Goal: Task Accomplishment & Management: Manage account settings

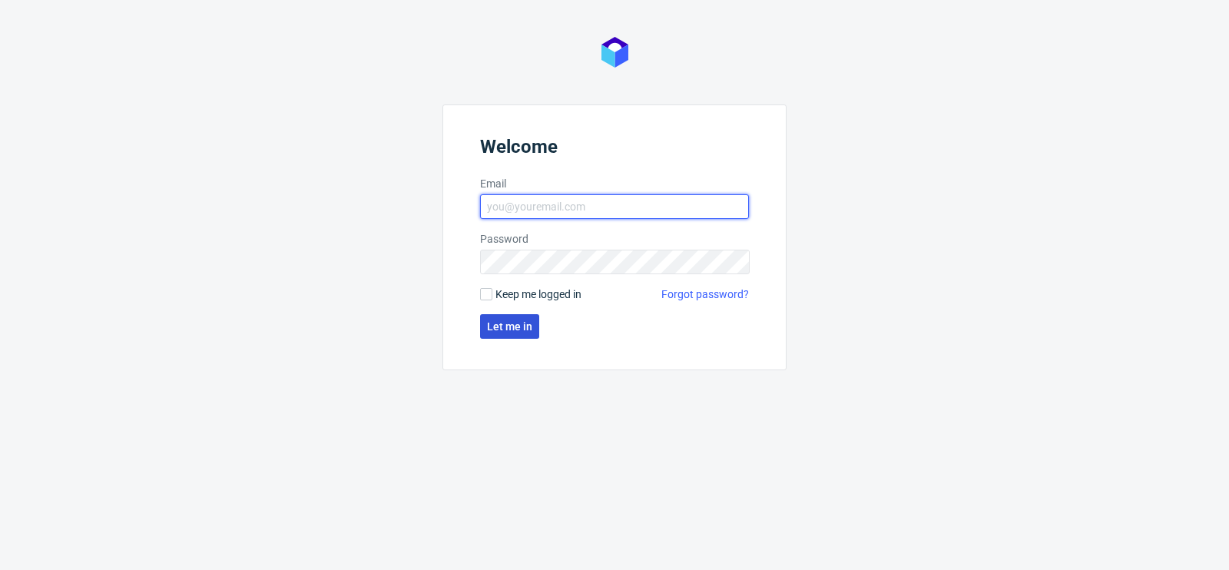
type input "[PERSON_NAME][EMAIL_ADDRESS][PERSON_NAME][DOMAIN_NAME]"
click at [510, 327] on span "Let me in" at bounding box center [509, 326] width 45 height 11
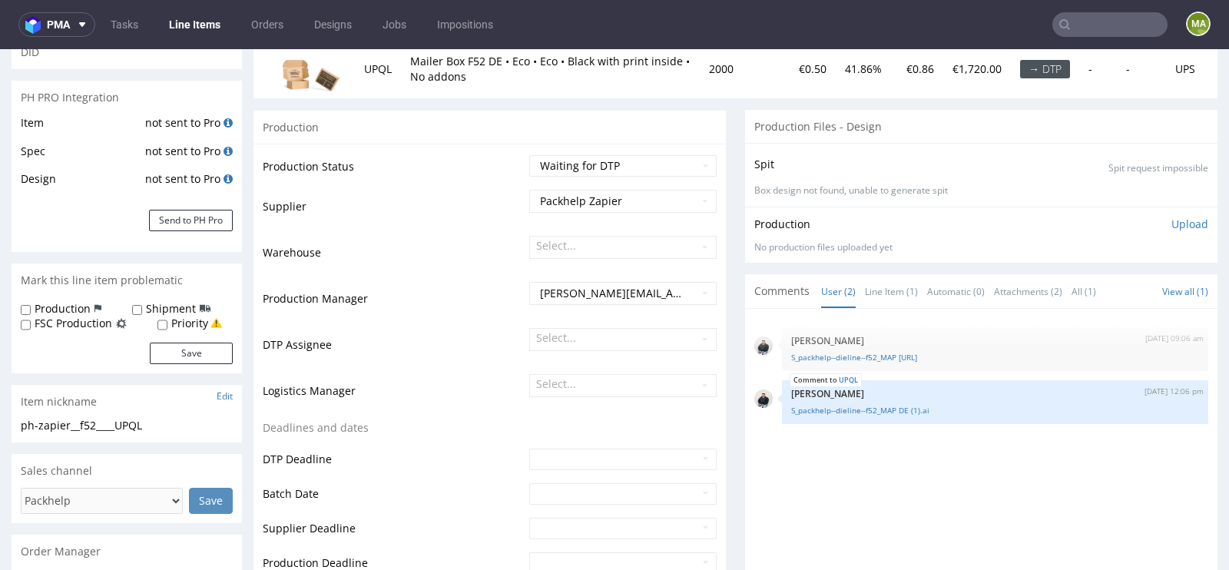
scroll to position [227, 0]
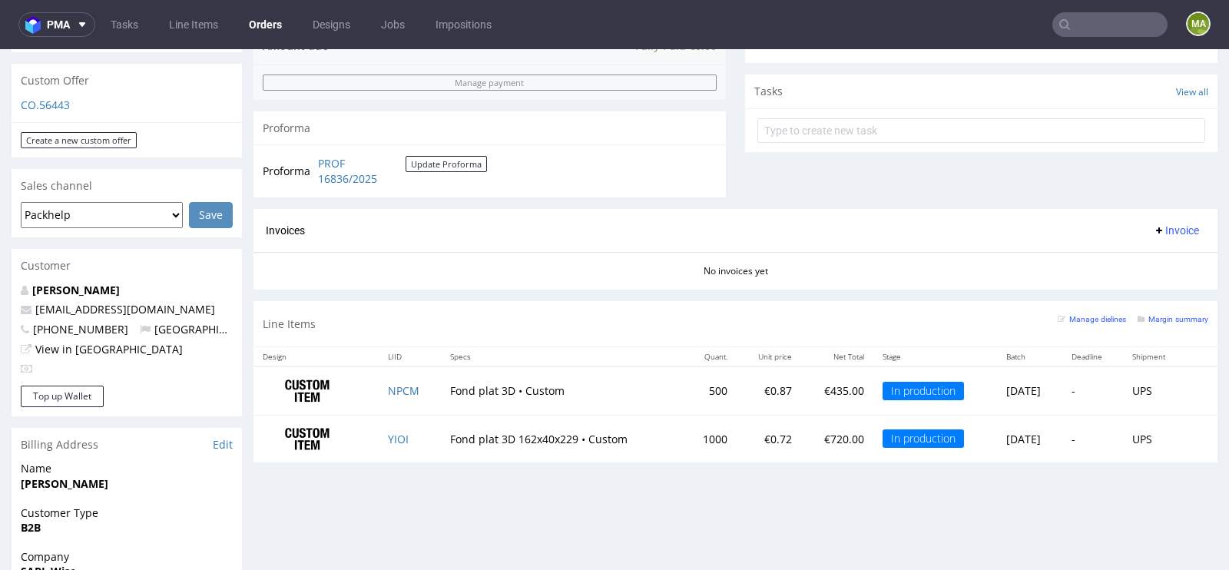
scroll to position [527, 0]
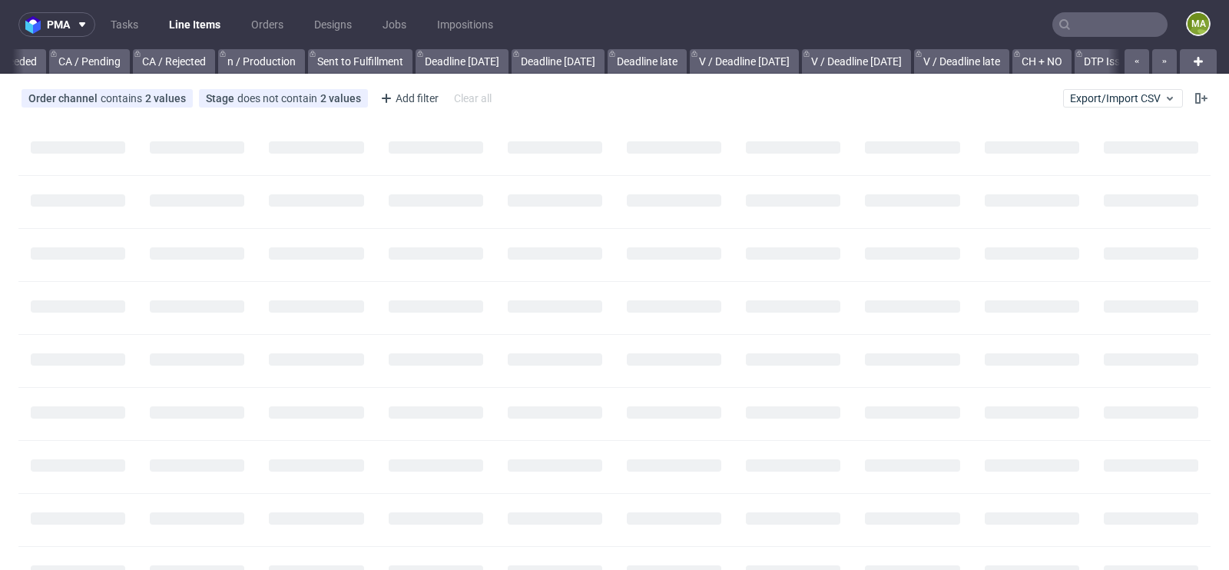
click at [1088, 25] on input "text" at bounding box center [1109, 24] width 115 height 25
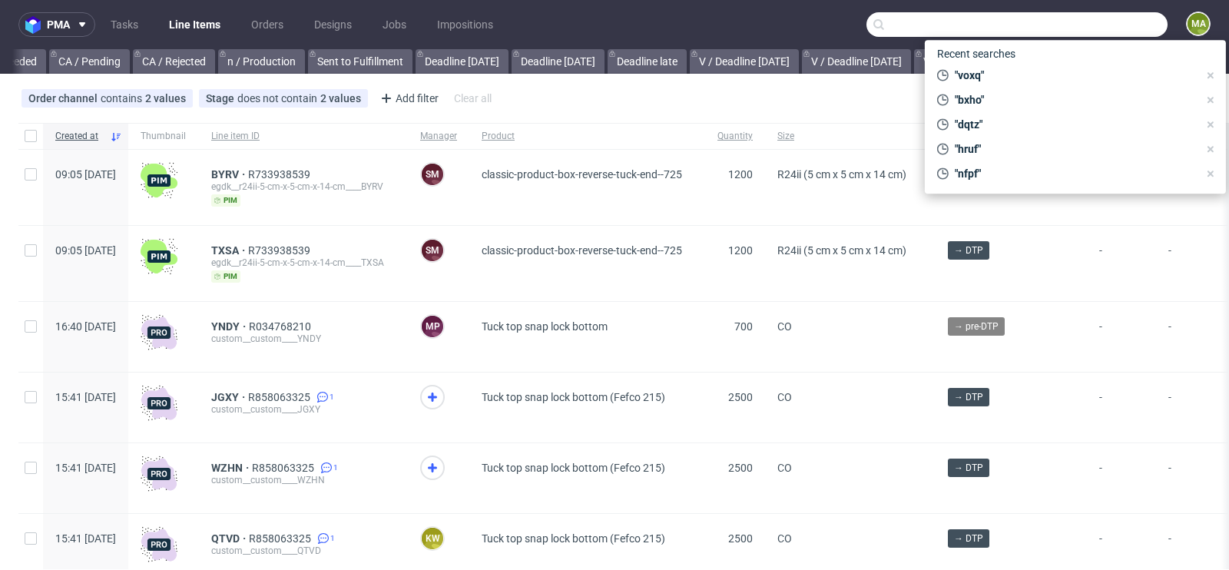
scroll to position [0, 1736]
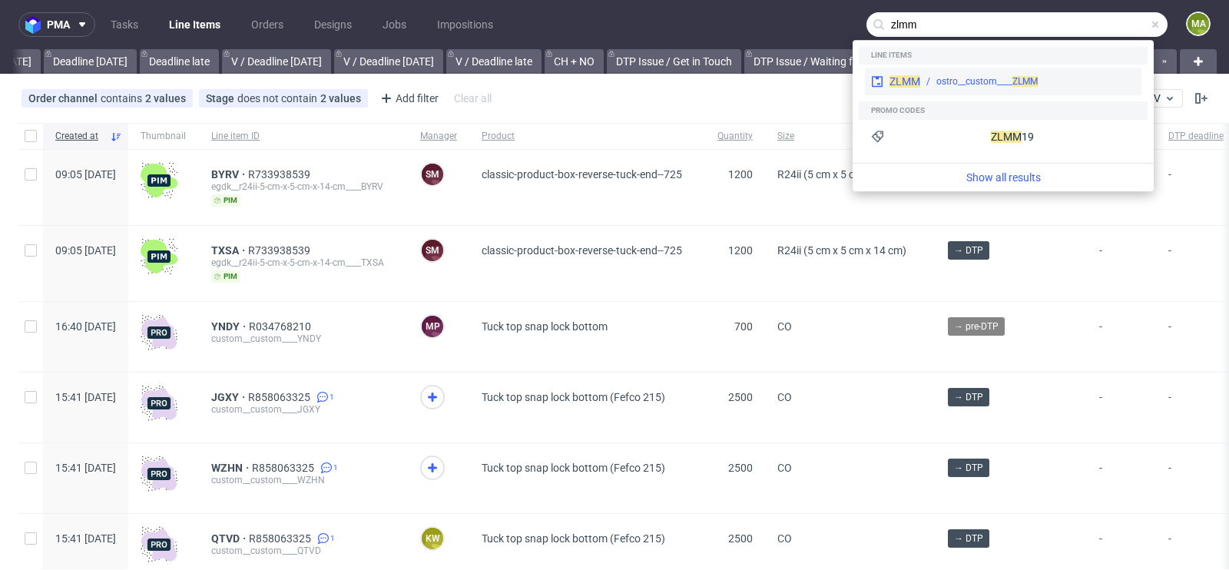
type input "zlmm"
click at [961, 79] on div "ostro__custom____ ZLMM" at bounding box center [986, 81] width 101 height 14
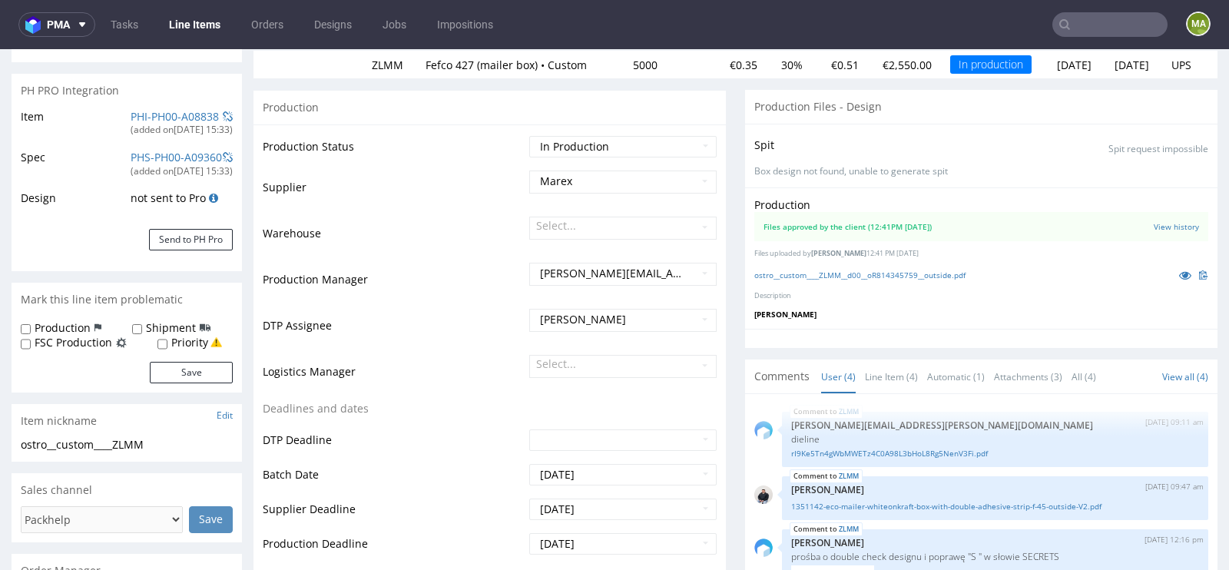
scroll to position [213, 0]
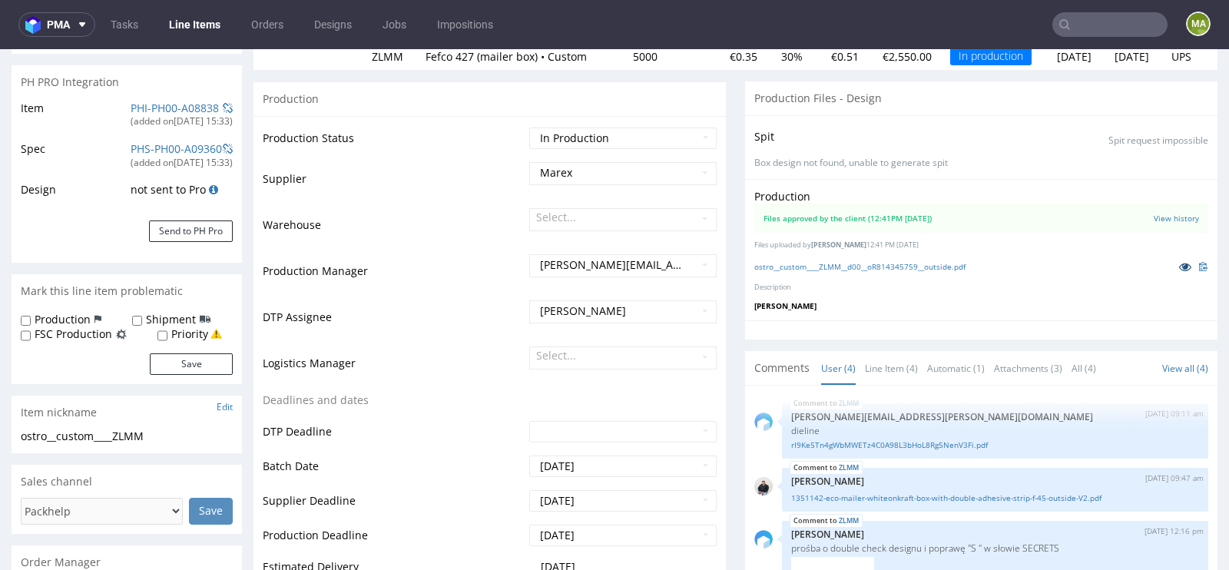
click at [1179, 268] on icon at bounding box center [1185, 266] width 12 height 11
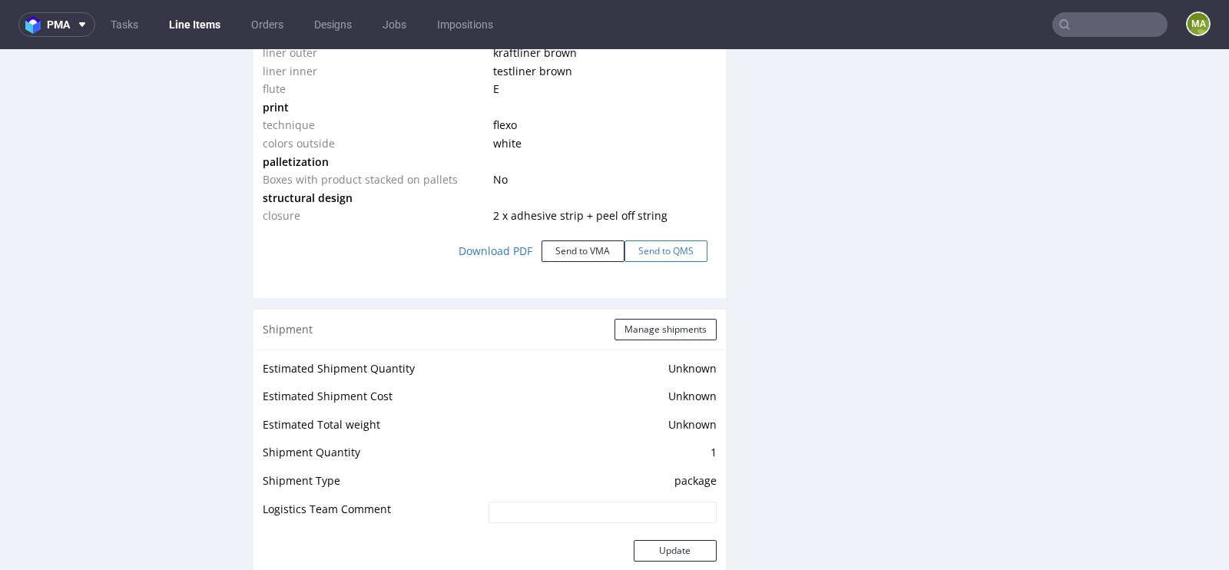
scroll to position [1734, 0]
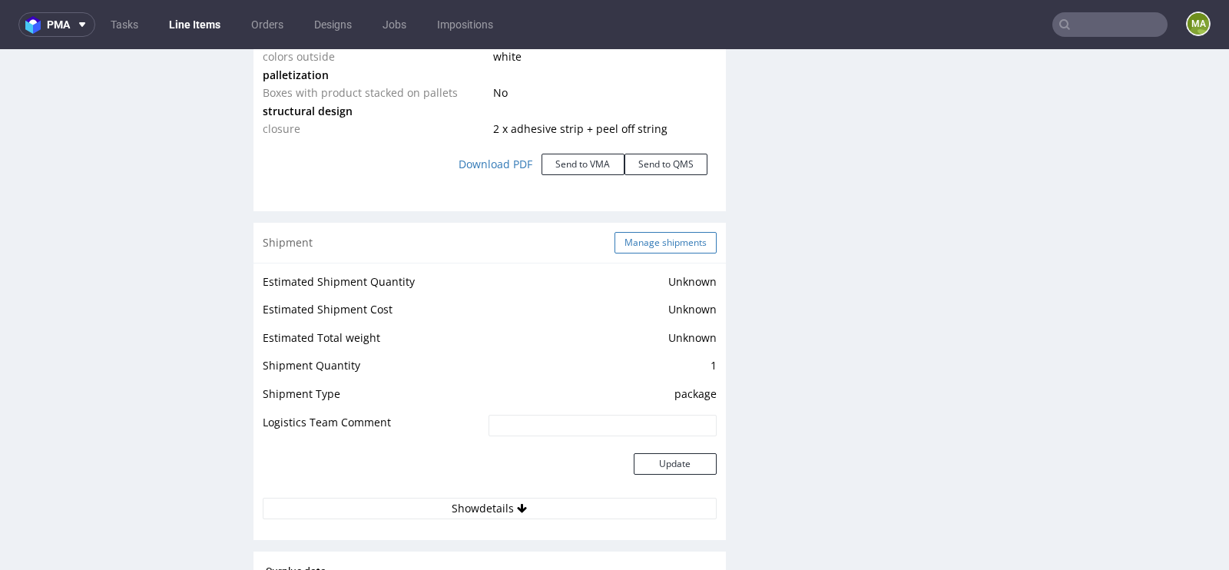
click at [676, 237] on button "Manage shipments" at bounding box center [665, 243] width 102 height 22
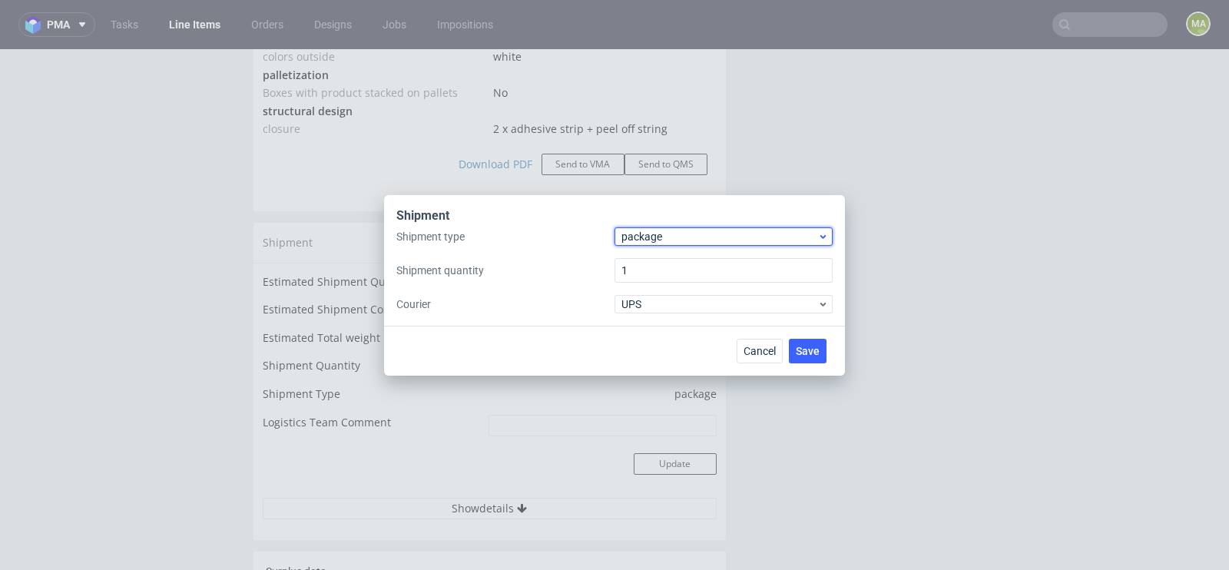
click at [658, 236] on span "package" at bounding box center [719, 236] width 196 height 15
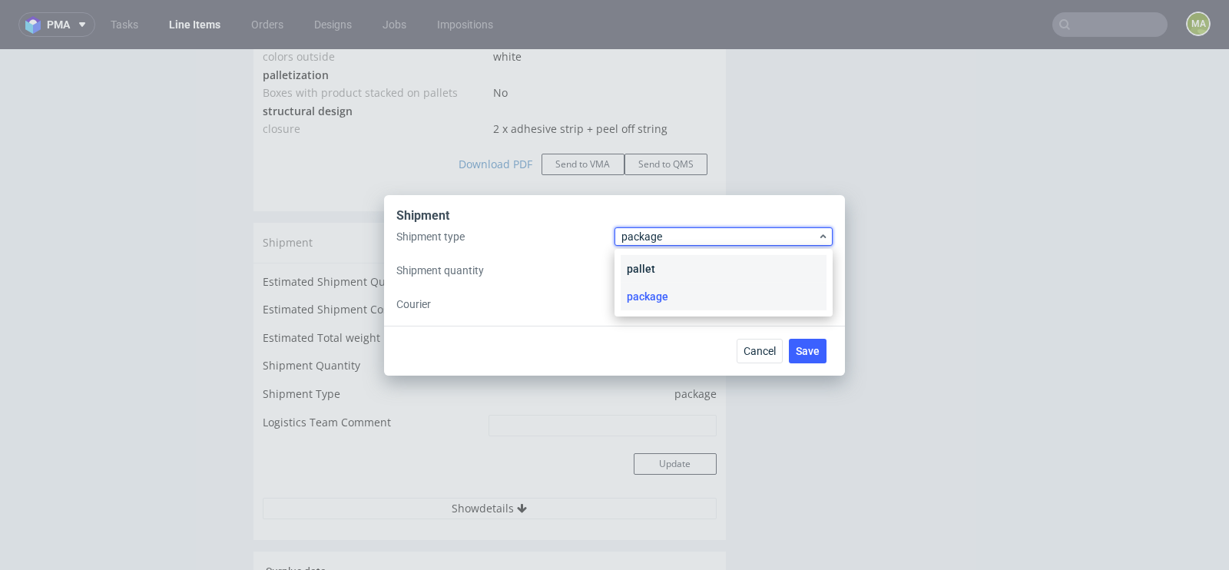
click at [649, 257] on div "pallet" at bounding box center [723, 269] width 206 height 28
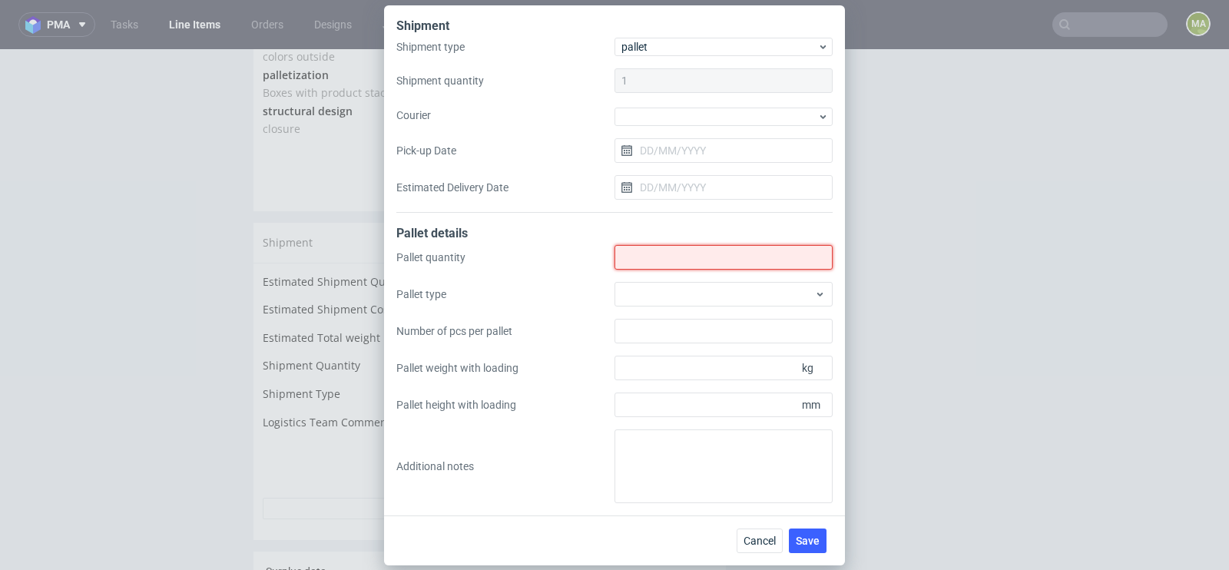
click at [649, 257] on input "Shipment type" at bounding box center [723, 257] width 218 height 25
type input "2"
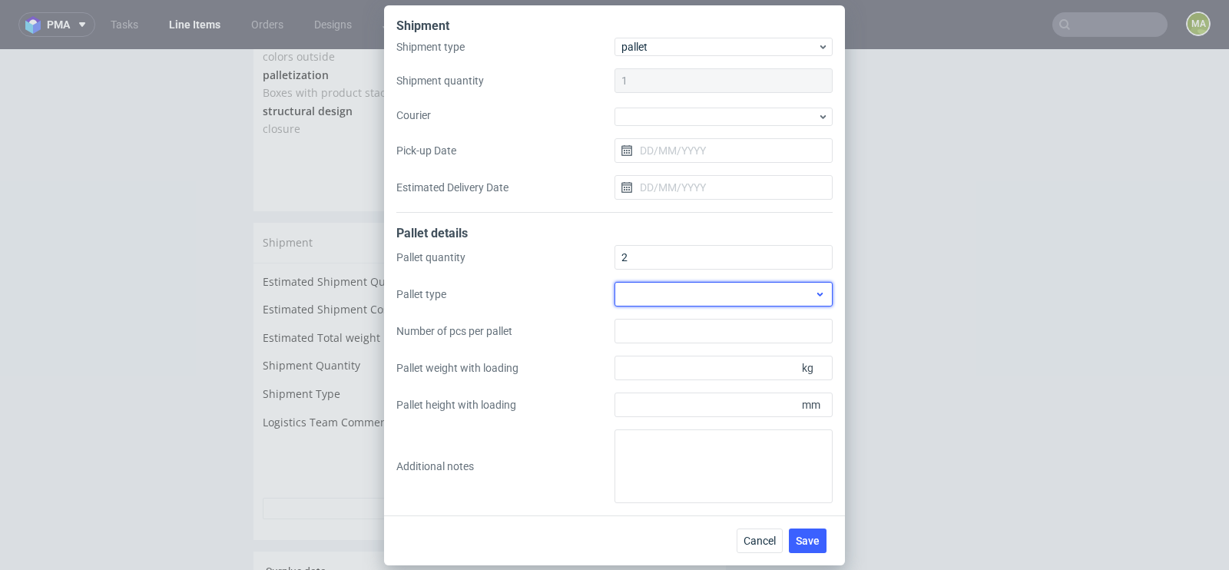
click at [636, 288] on div at bounding box center [723, 294] width 218 height 25
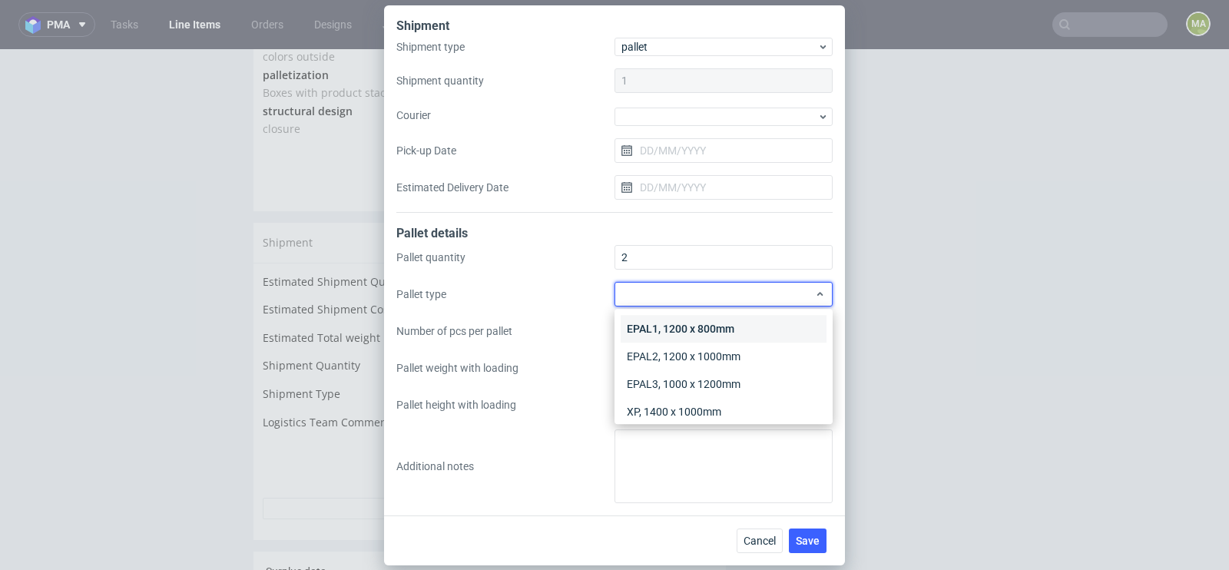
click at [634, 324] on div "EPAL1, 1200 x 800mm" at bounding box center [723, 329] width 206 height 28
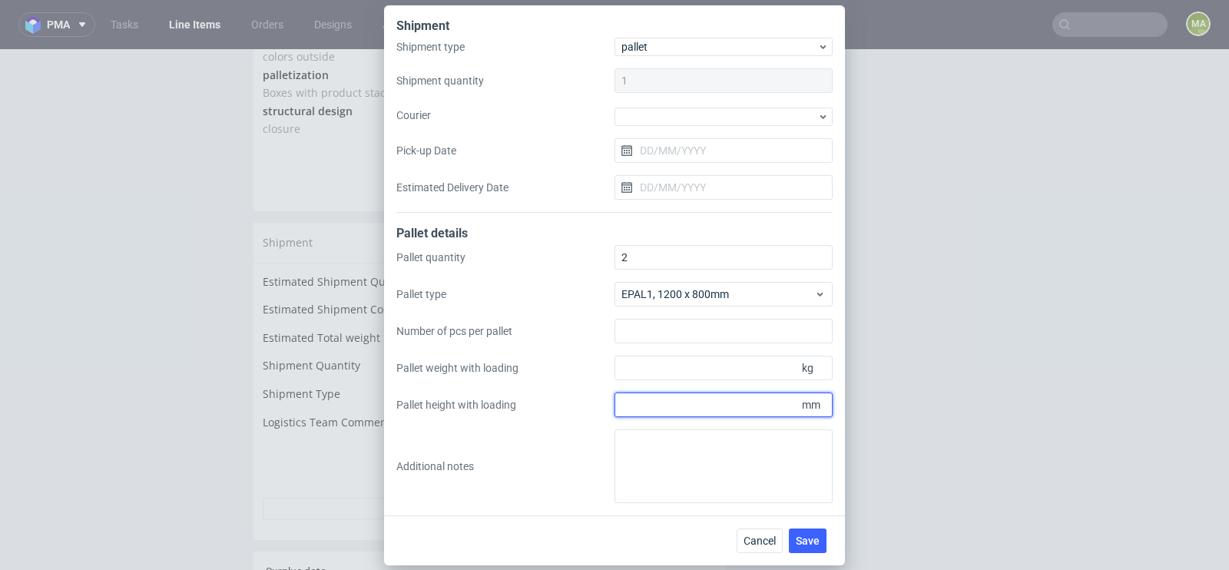
click at [750, 415] on input "Pallet height with loading" at bounding box center [723, 404] width 218 height 25
type input "1700"
click at [688, 384] on div "Pallet quantity 2 Pallet type EPAL1, 1200 x 800mm Number of pcs per pallet Pall…" at bounding box center [614, 374] width 436 height 258
click at [675, 359] on input "Pallet weight with loading" at bounding box center [723, 368] width 218 height 25
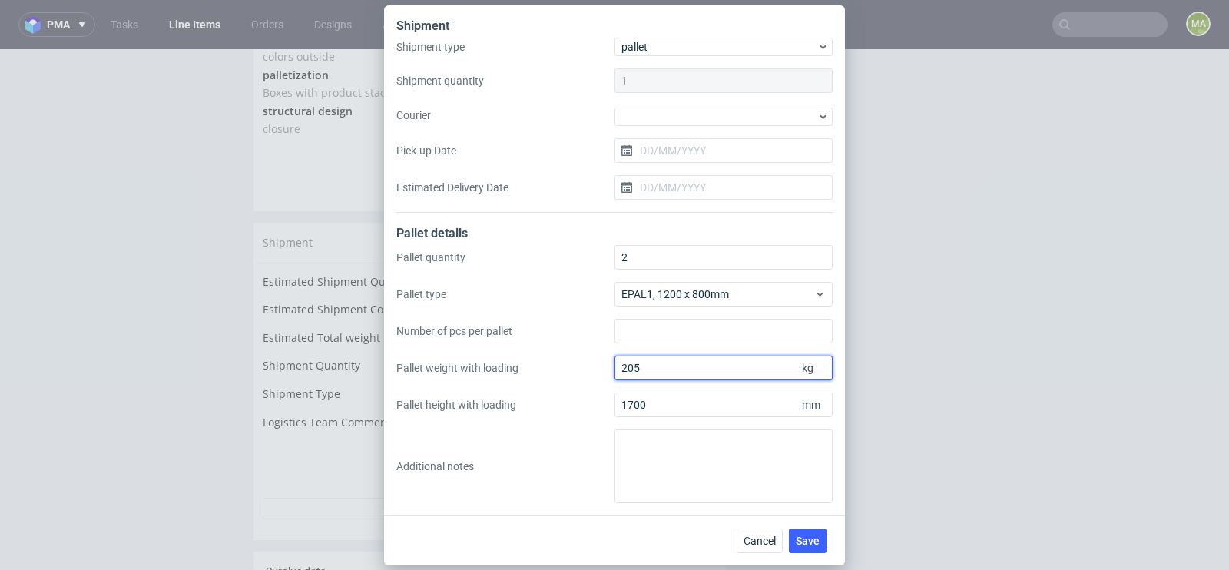
type input "205"
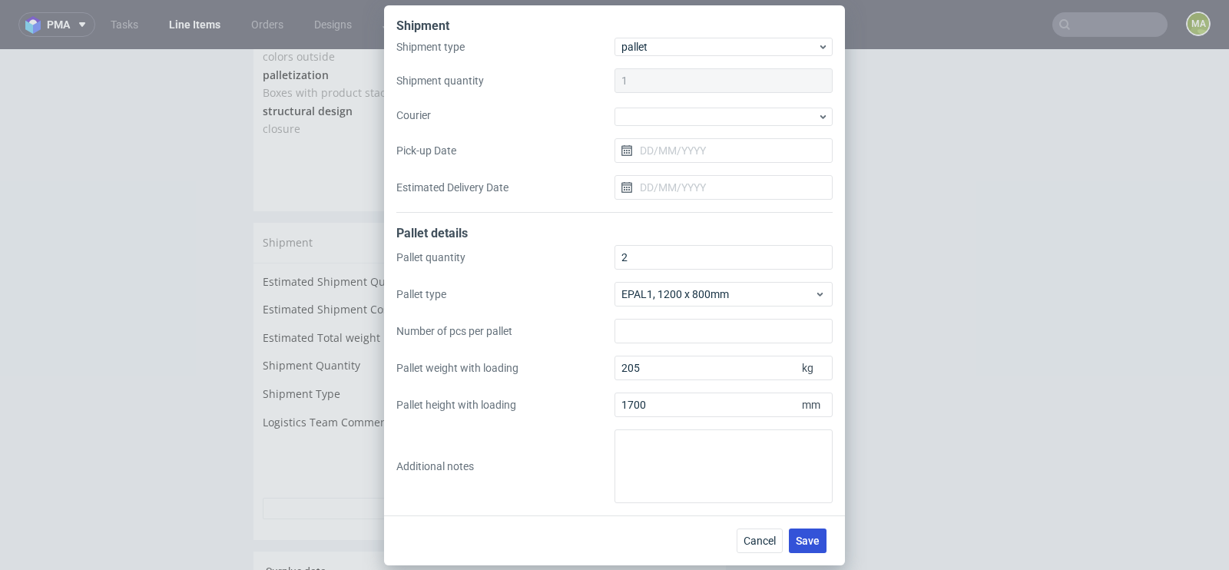
click at [808, 541] on span "Save" at bounding box center [808, 540] width 24 height 11
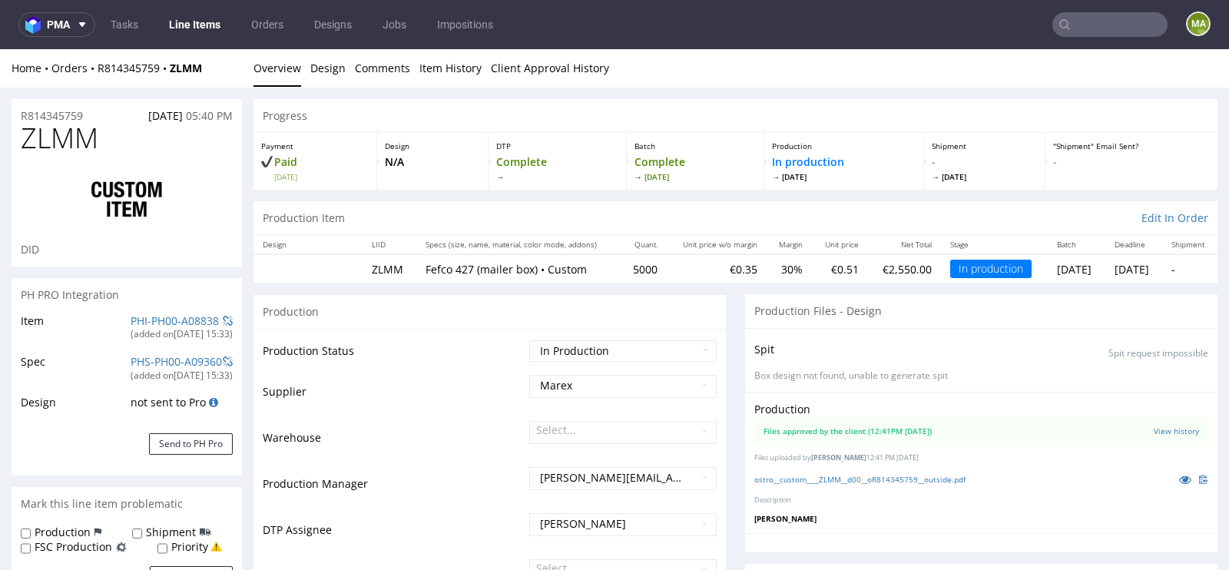
scroll to position [1, 0]
click at [551, 352] on select "Waiting for Artwork Waiting for Diecut Waiting for Mockup Waiting for DTP Waiti…" at bounding box center [622, 351] width 187 height 22
select select "production_complete"
click at [454, 461] on td "Warehouse" at bounding box center [394, 442] width 263 height 46
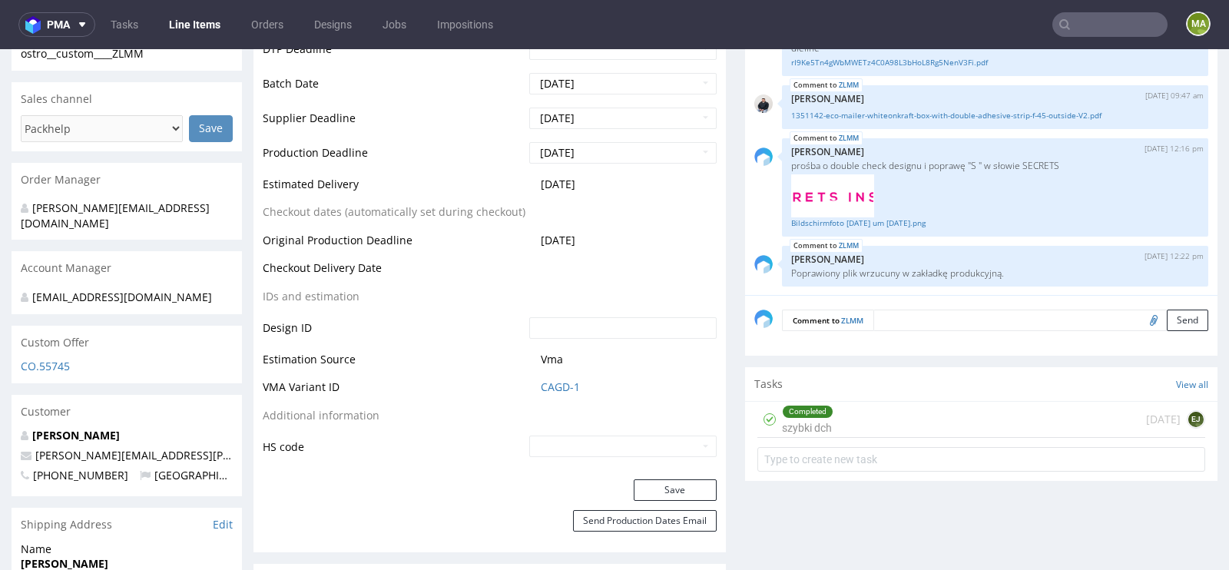
scroll to position [628, 0]
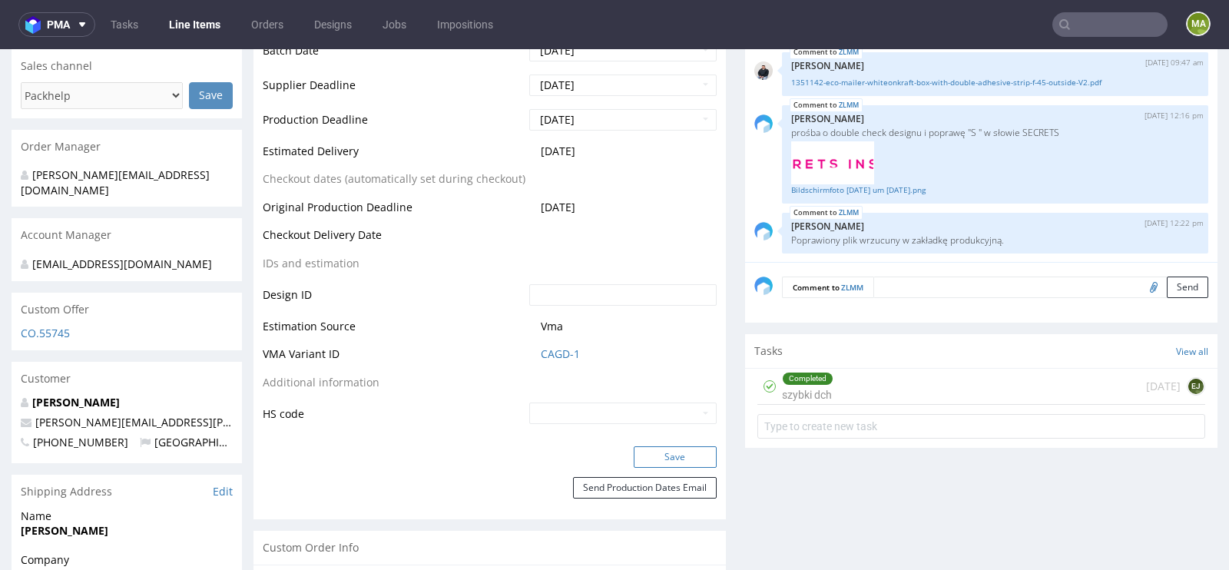
click at [670, 455] on button "Save" at bounding box center [675, 457] width 83 height 22
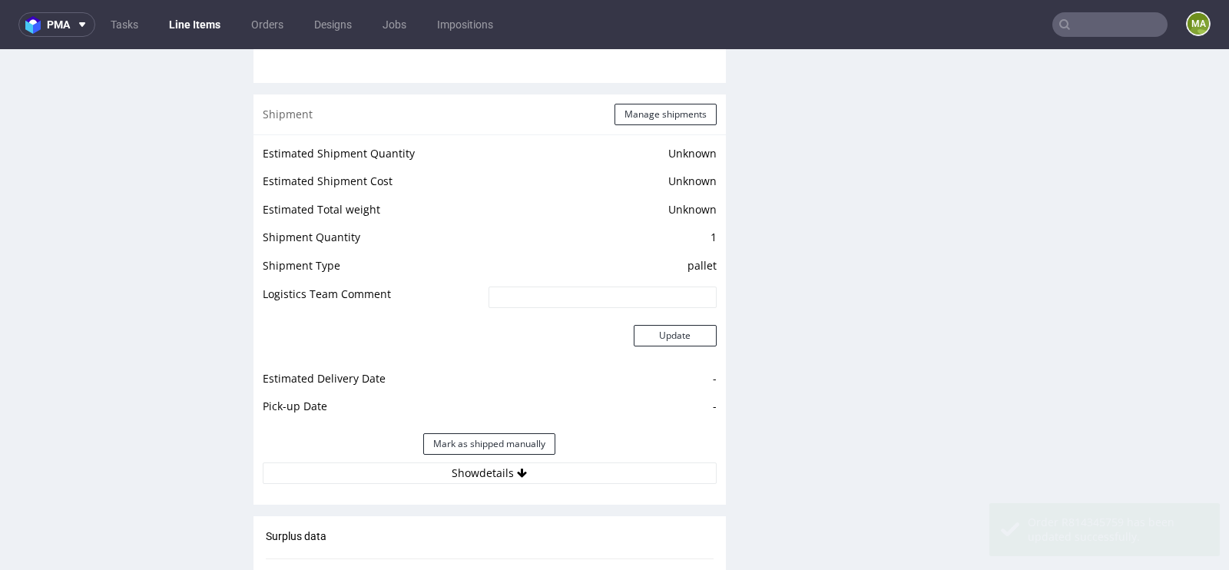
scroll to position [2361, 0]
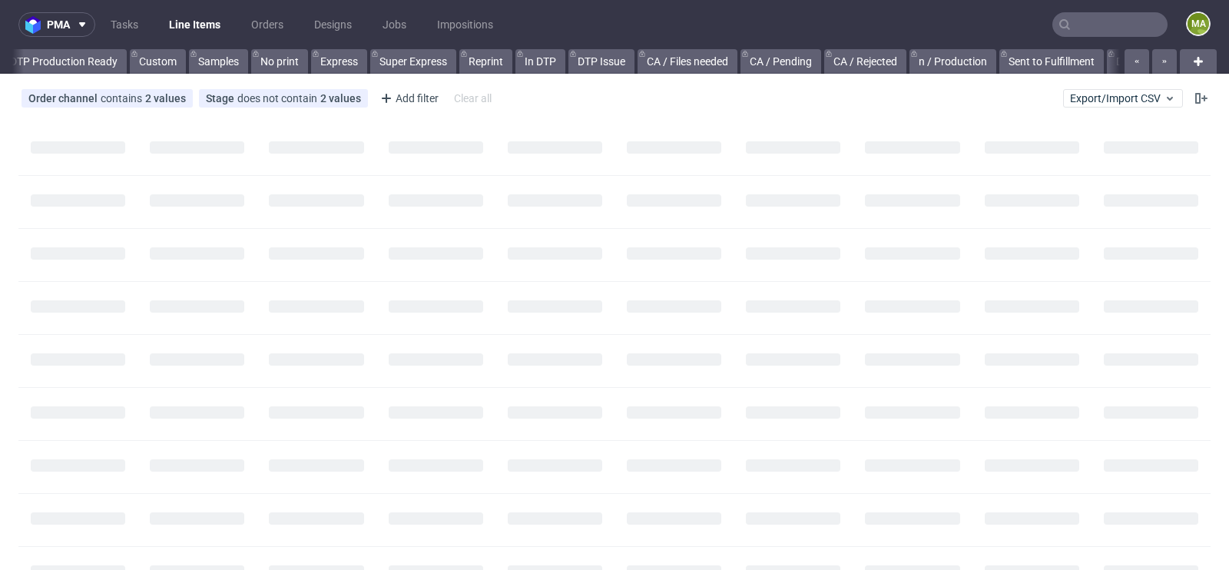
click at [1094, 22] on input "text" at bounding box center [1109, 24] width 115 height 25
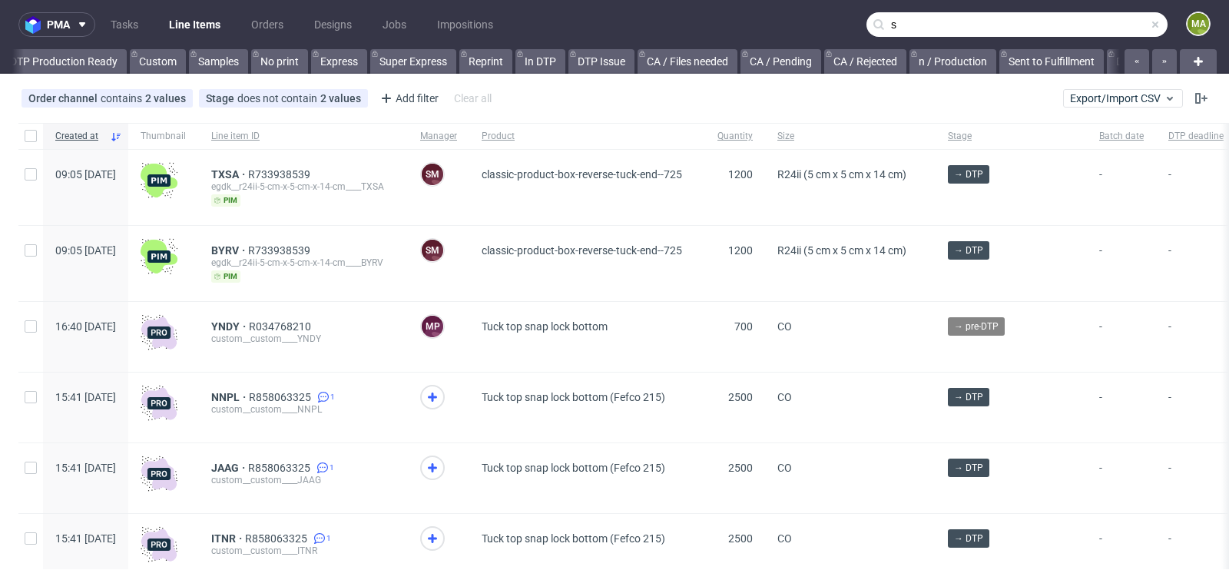
scroll to position [0, 1736]
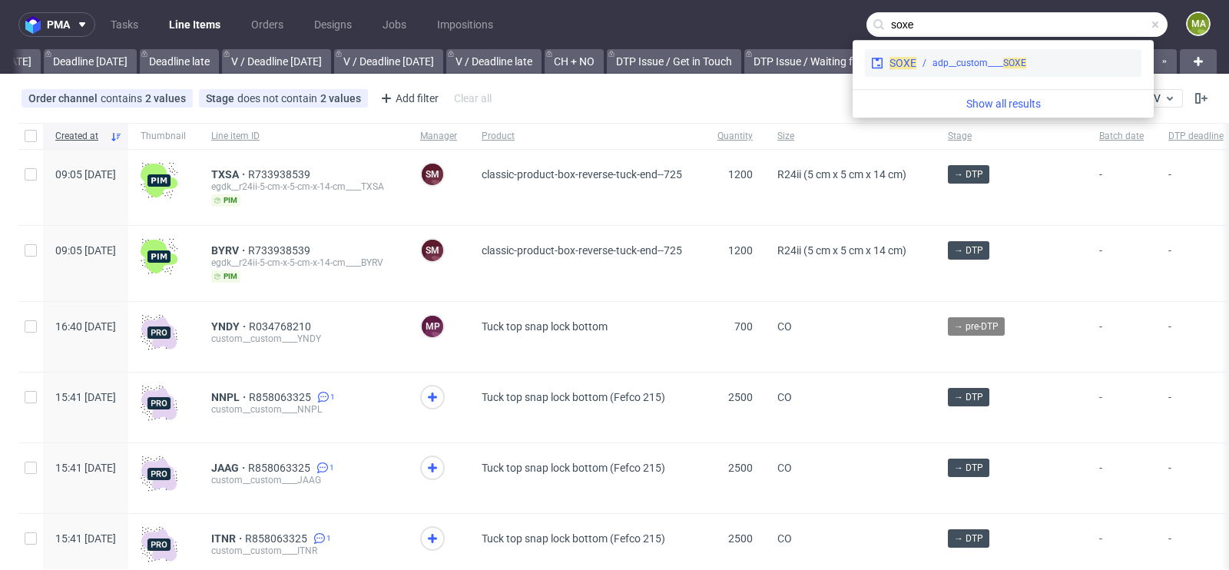
type input "soxe"
click at [981, 55] on div "SOXE adp__custom____ SOXE" at bounding box center [1003, 63] width 276 height 28
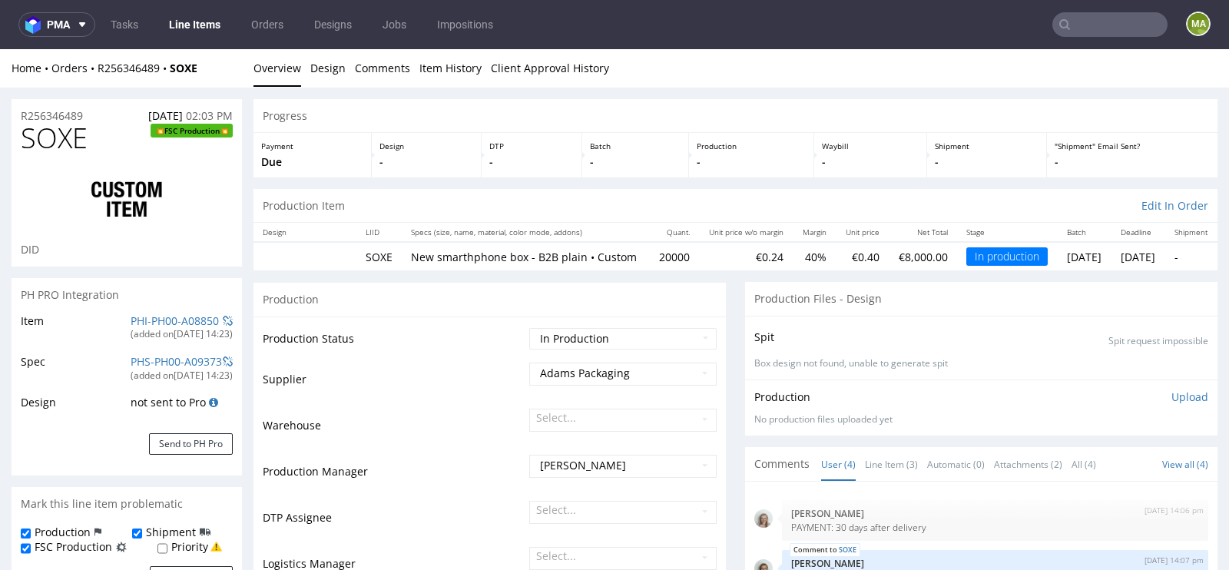
click at [1052, 14] on input "text" at bounding box center [1109, 24] width 115 height 25
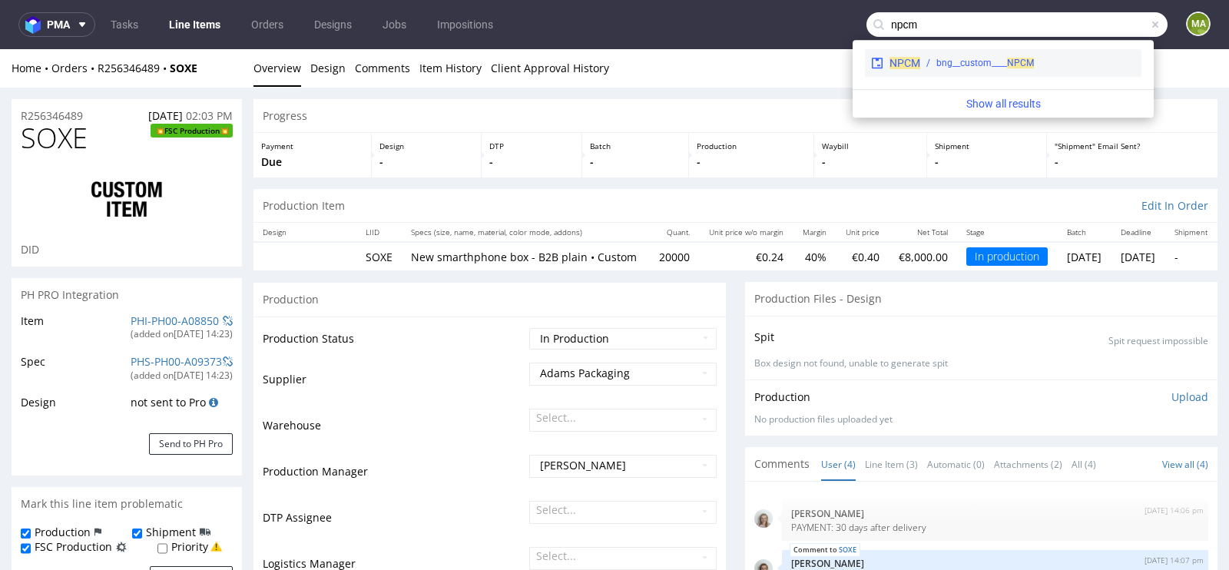
type input "npcm"
click at [977, 57] on div "bng__custom____ NPCM" at bounding box center [985, 63] width 98 height 14
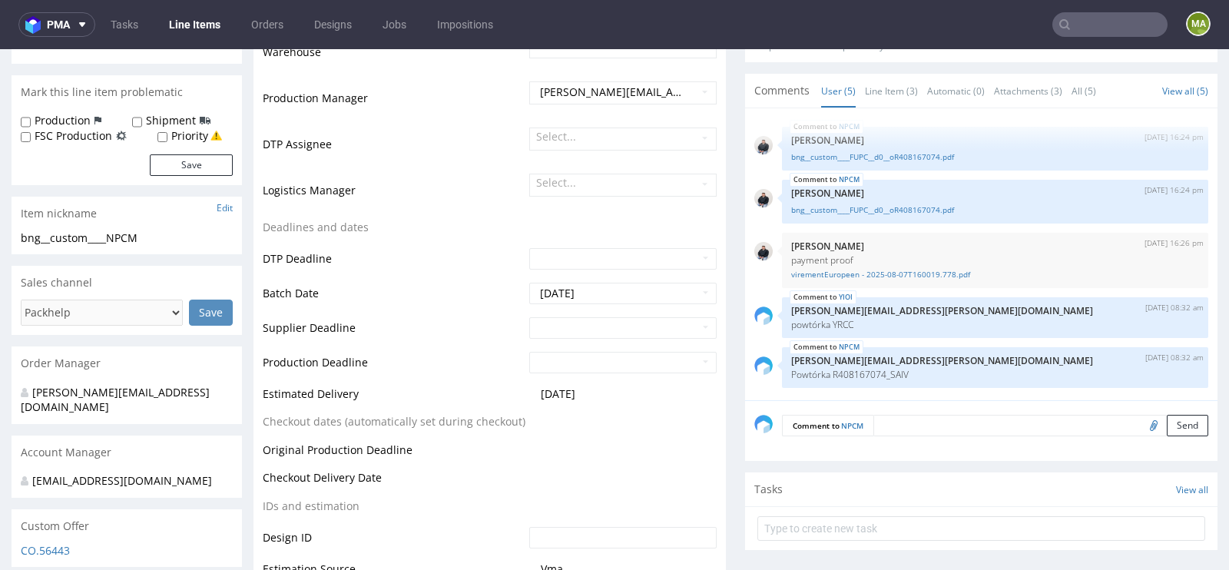
scroll to position [397, 0]
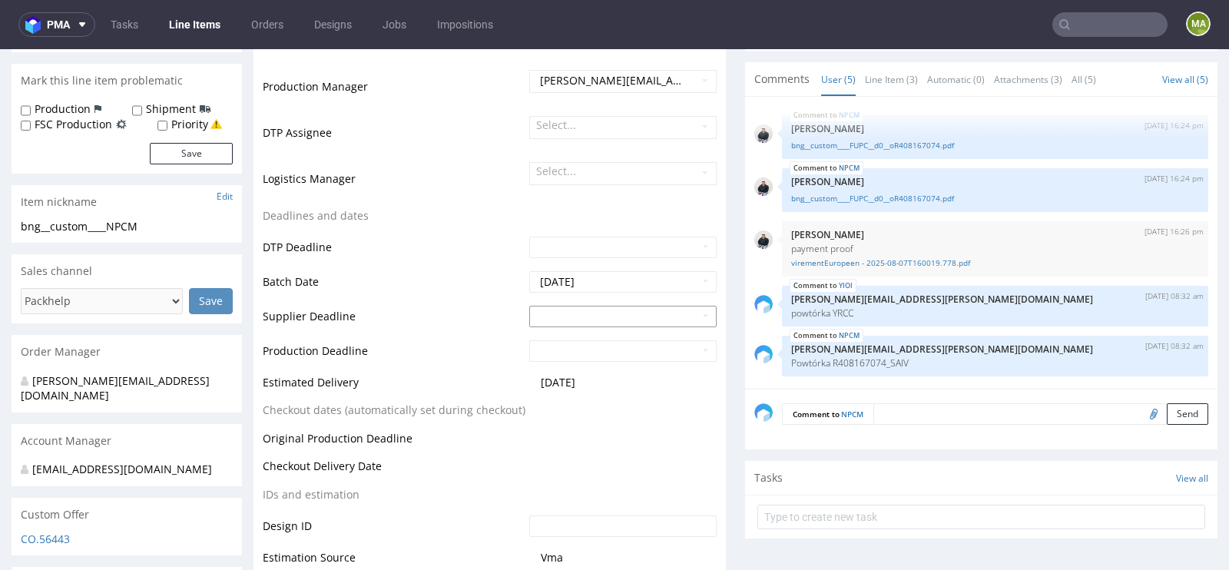
click at [568, 250] on td "18" at bounding box center [563, 245] width 24 height 23
type input "2025-08-18"
click at [573, 352] on input "text" at bounding box center [622, 351] width 187 height 22
click at [611, 281] on td "20" at bounding box center [609, 280] width 24 height 23
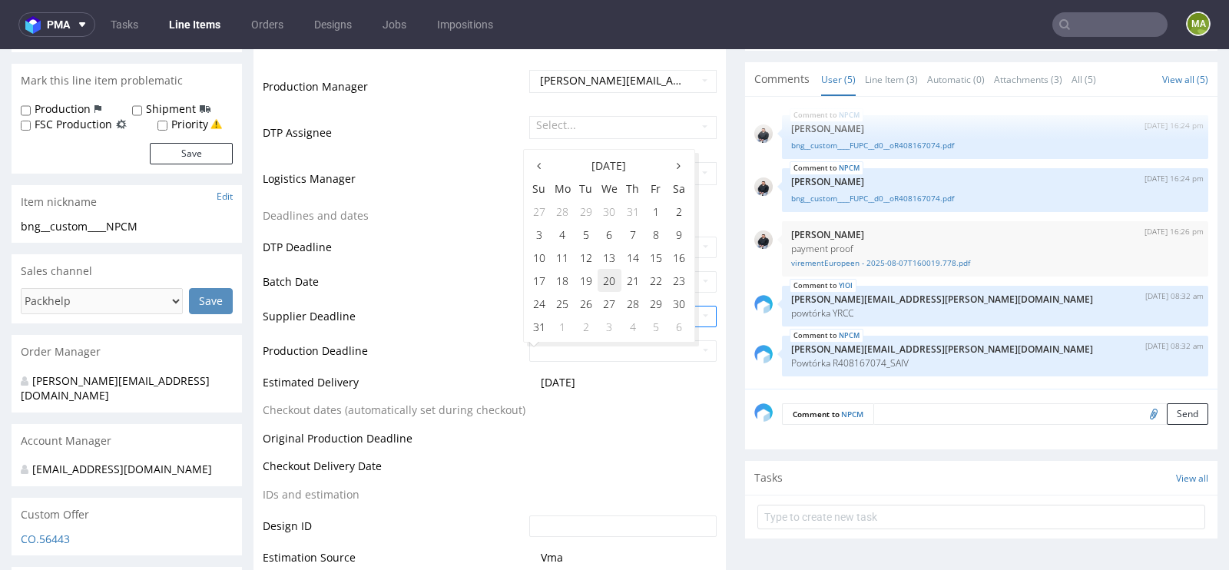
type input "2025-08-20"
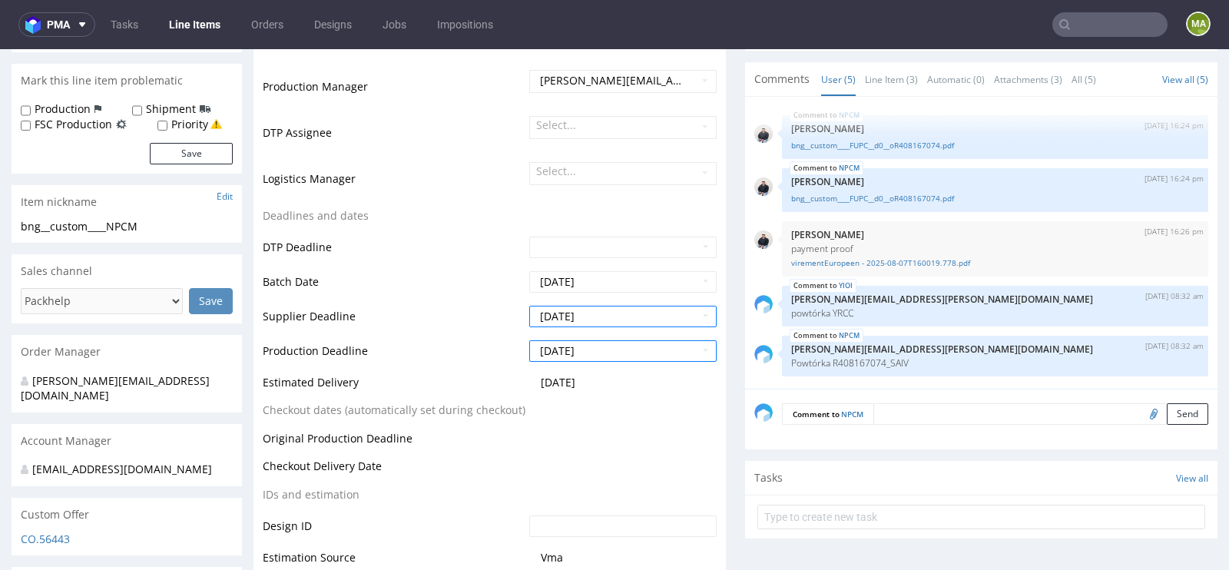
click at [491, 342] on td "Production Deadline" at bounding box center [394, 356] width 263 height 35
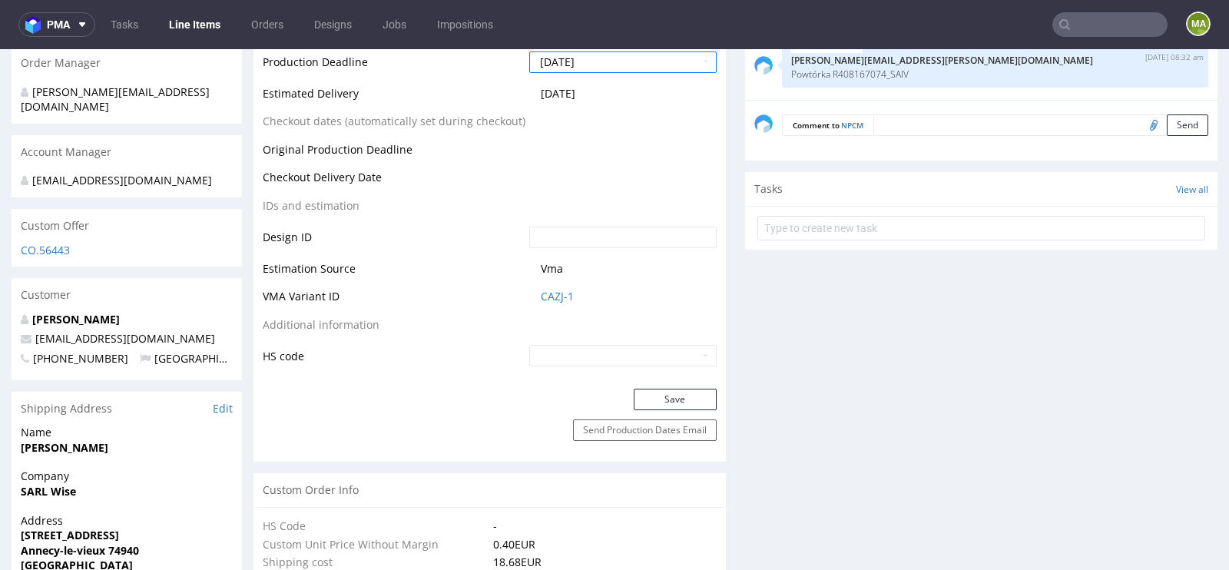
scroll to position [693, 0]
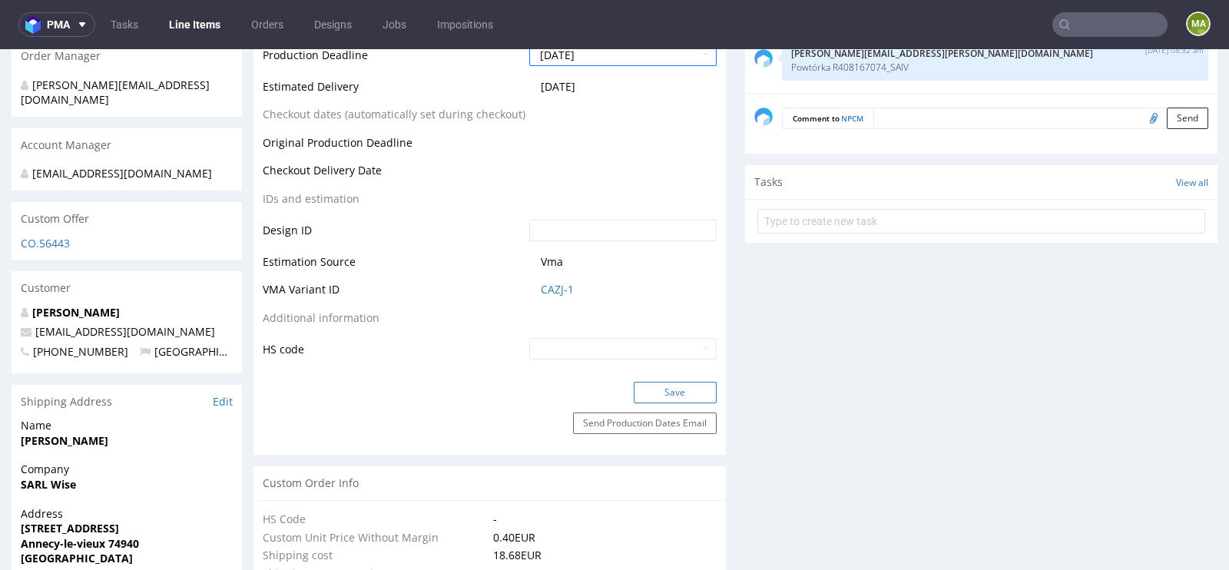
click at [647, 389] on button "Save" at bounding box center [675, 393] width 83 height 22
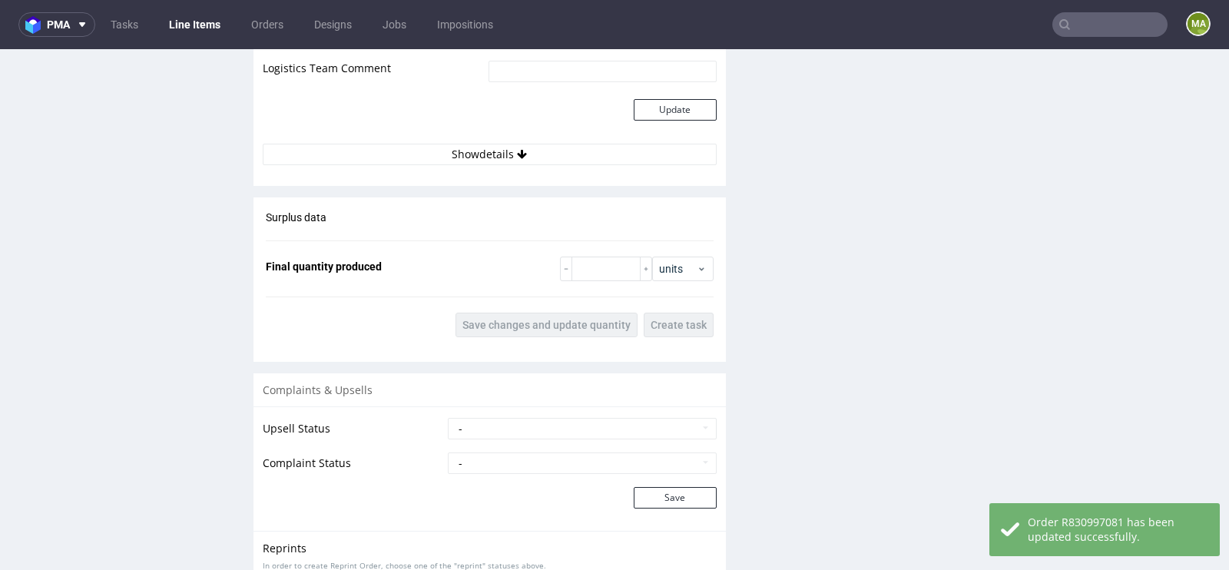
scroll to position [2265, 0]
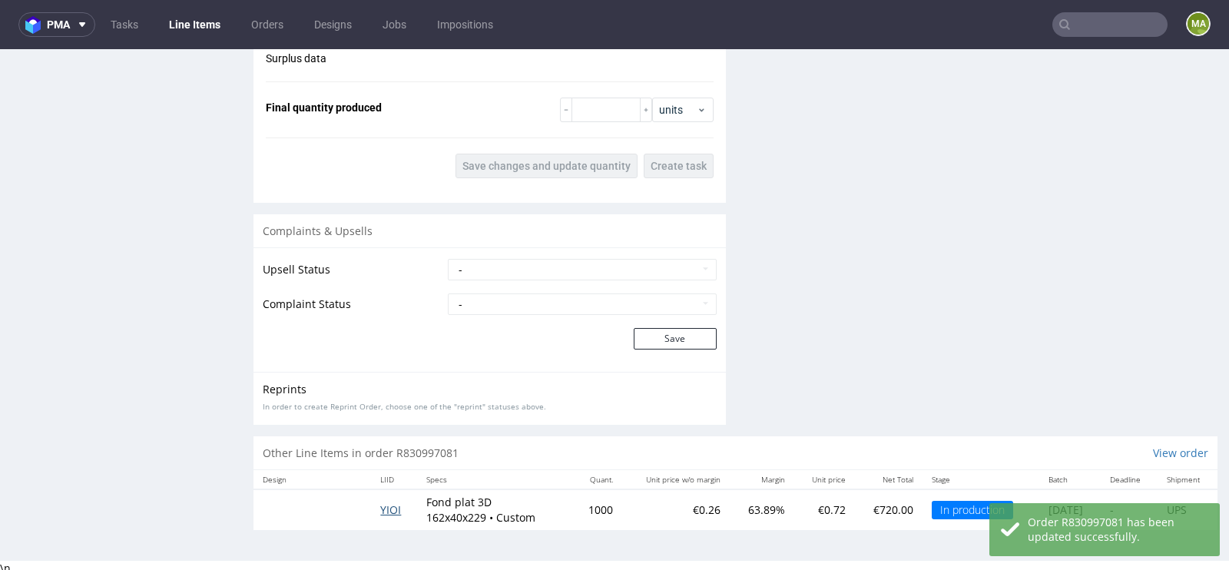
click at [383, 502] on span "YIOI" at bounding box center [390, 509] width 21 height 15
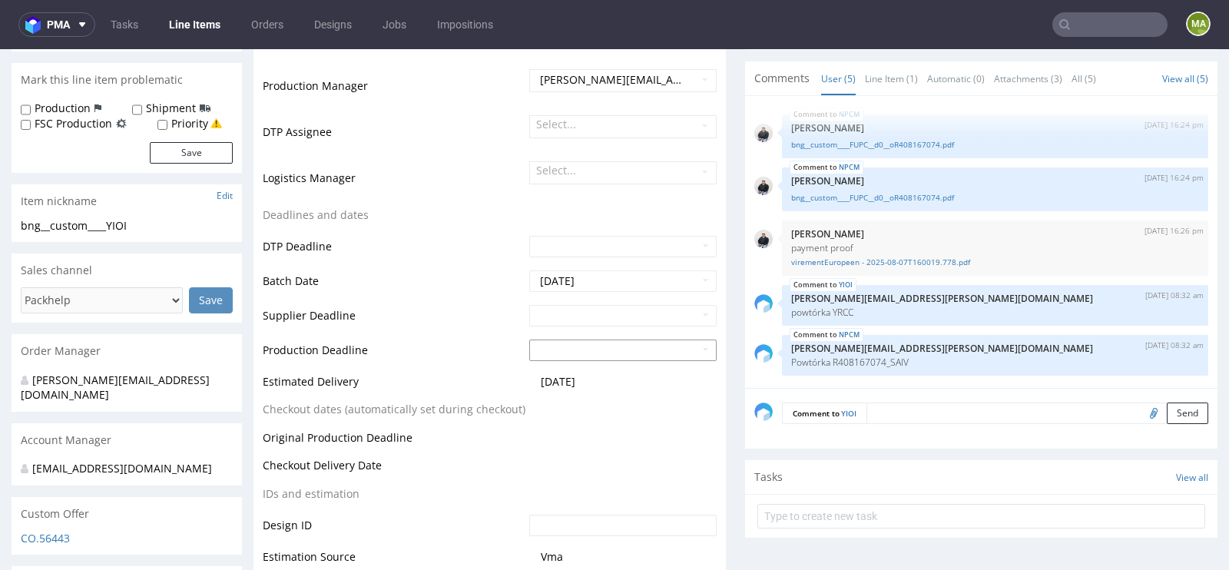
scroll to position [407, 0]
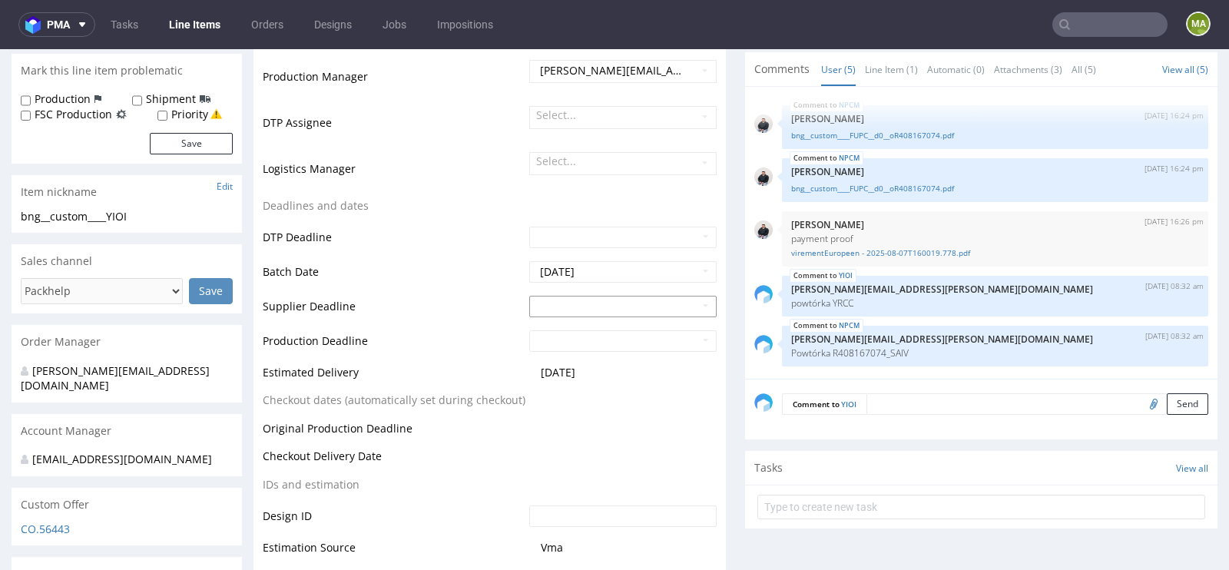
click at [585, 301] on input "text" at bounding box center [622, 307] width 187 height 22
click at [566, 238] on td "18" at bounding box center [563, 235] width 24 height 23
type input "2025-08-18"
click at [564, 339] on input "text" at bounding box center [622, 341] width 187 height 22
click at [613, 277] on td "20" at bounding box center [609, 270] width 24 height 23
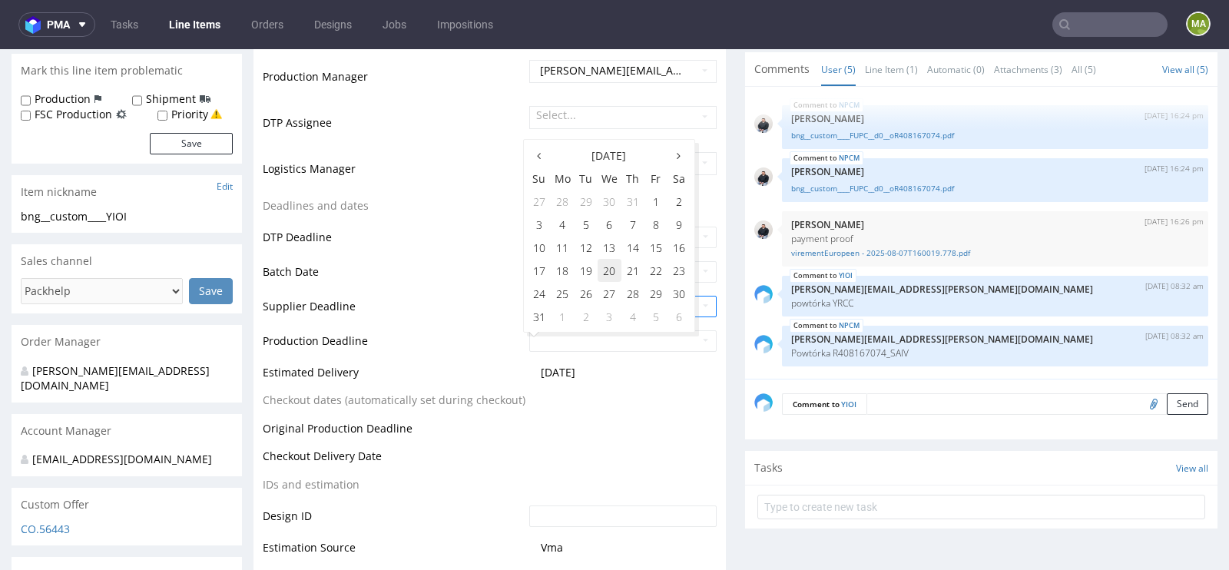
type input "2025-08-20"
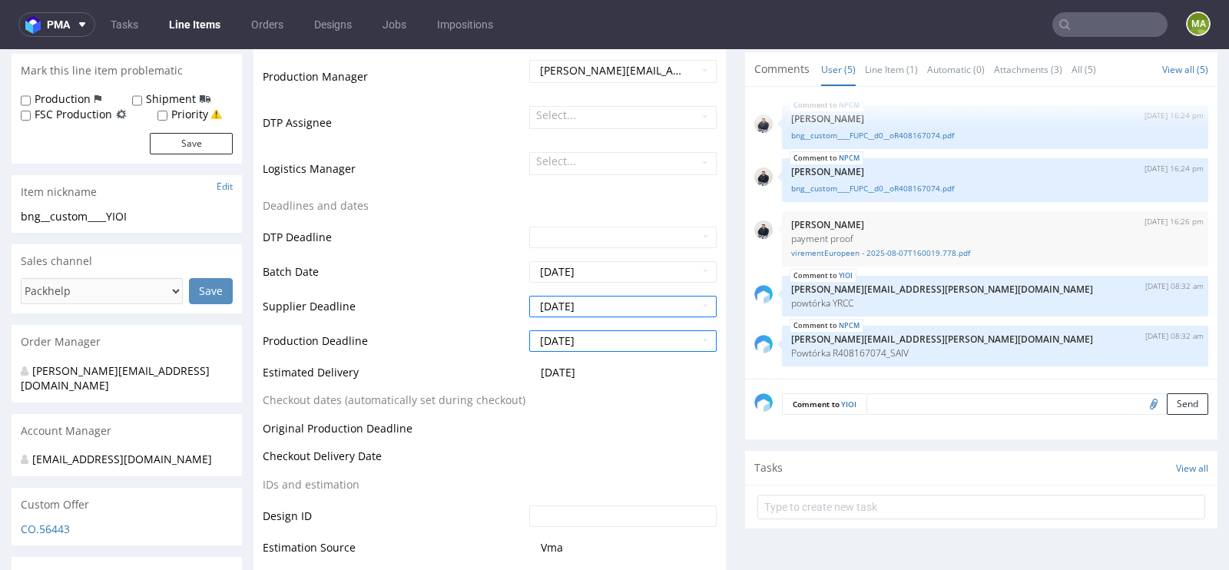
click at [435, 385] on td "Estimated Delivery" at bounding box center [394, 377] width 263 height 28
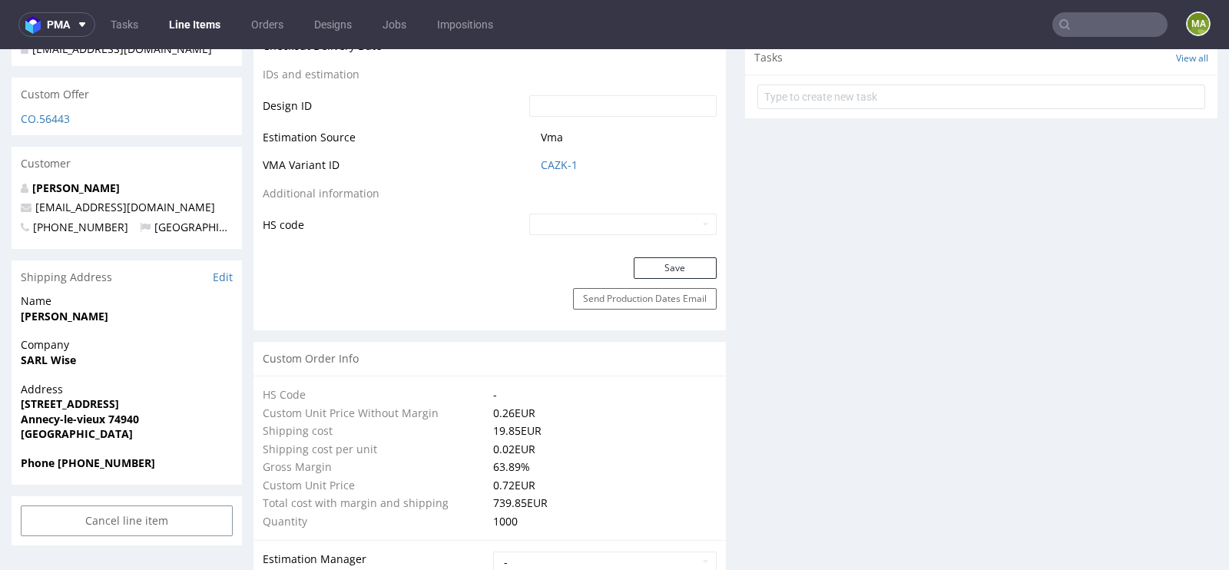
scroll to position [828, 0]
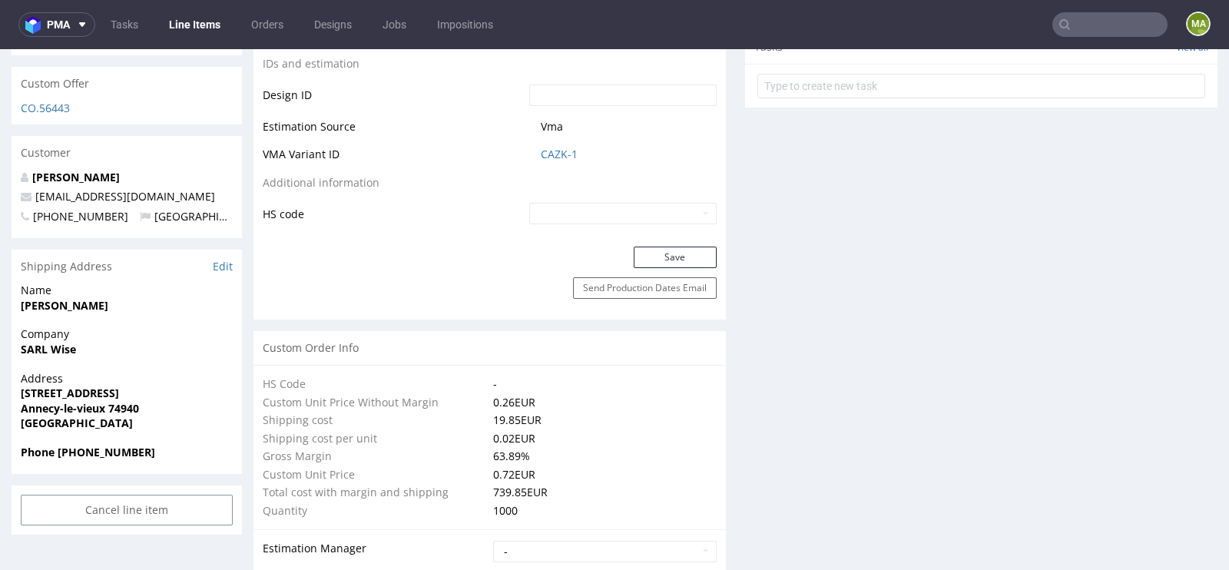
click at [649, 249] on button "Save" at bounding box center [675, 257] width 83 height 22
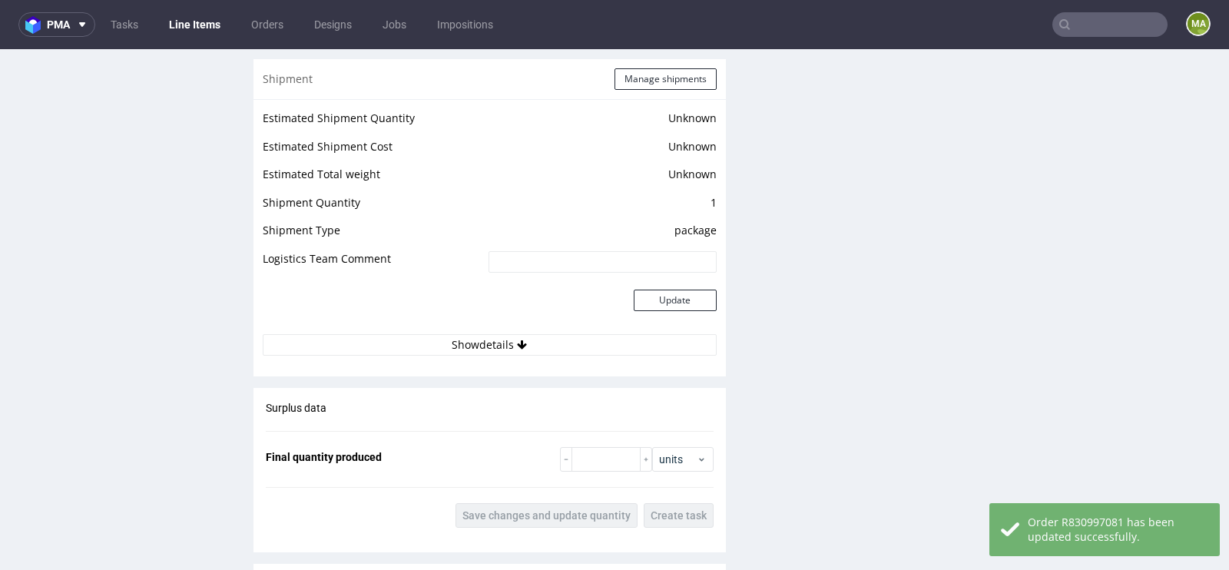
scroll to position [2216, 0]
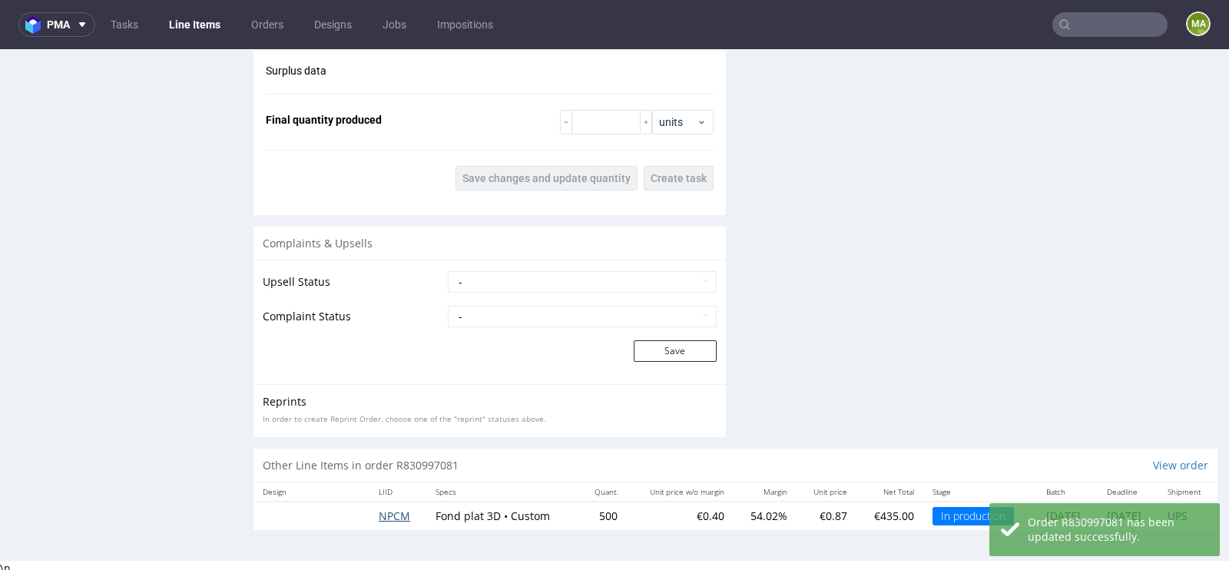
click at [388, 514] on span "NPCM" at bounding box center [394, 515] width 31 height 15
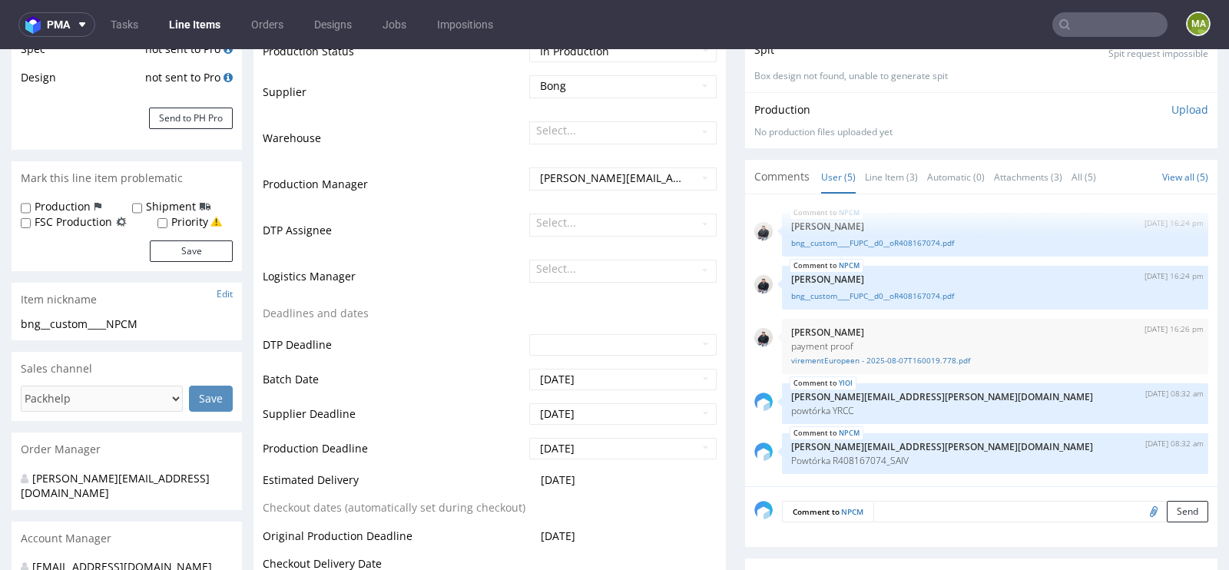
scroll to position [303, 0]
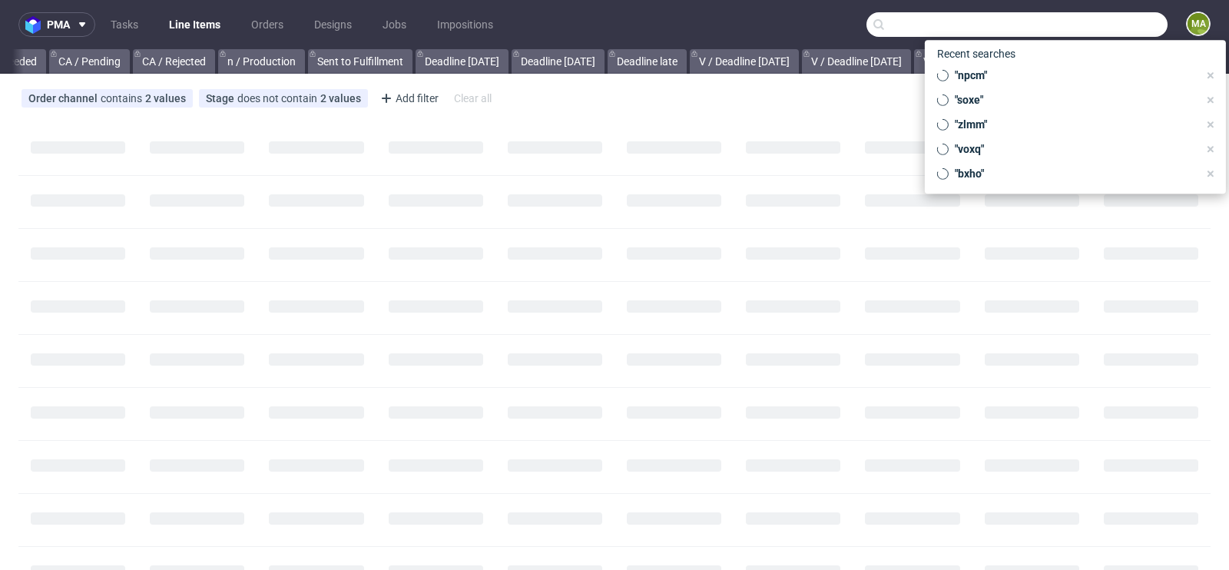
click at [1080, 31] on input "text" at bounding box center [1016, 24] width 301 height 25
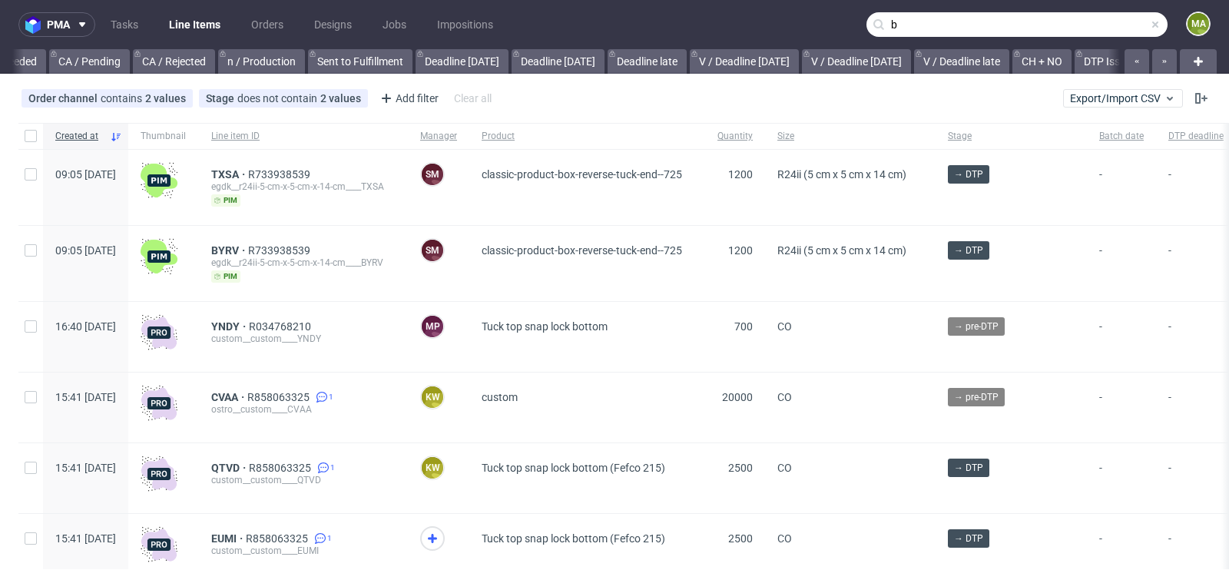
scroll to position [0, 1736]
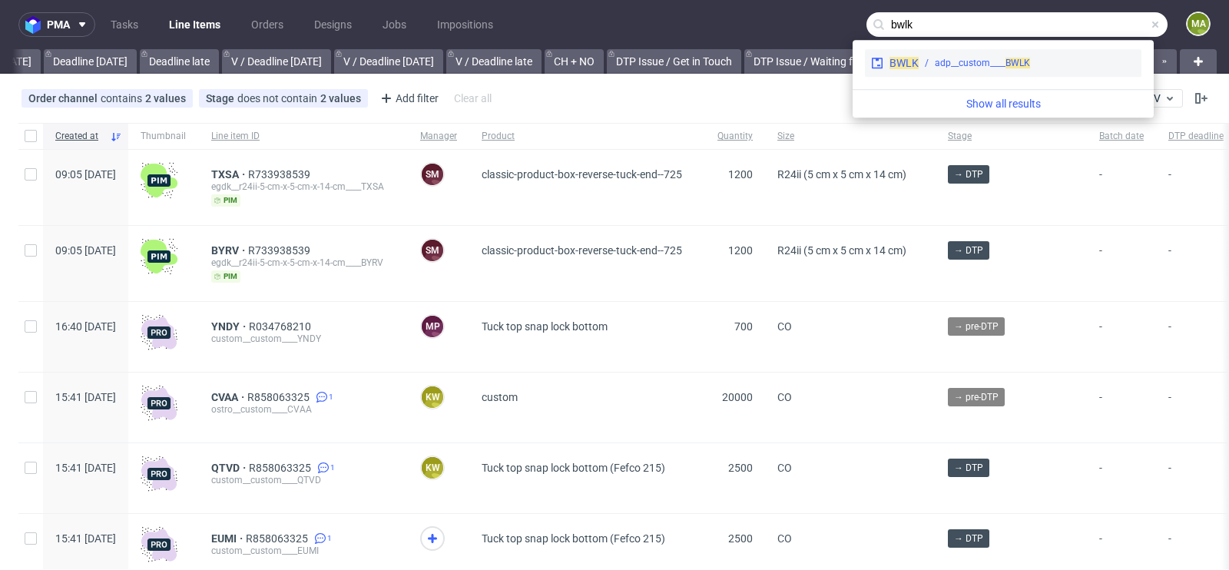
type input "bwlk"
click at [988, 71] on div "BWLK adp__custom____ BWLK" at bounding box center [1003, 63] width 276 height 28
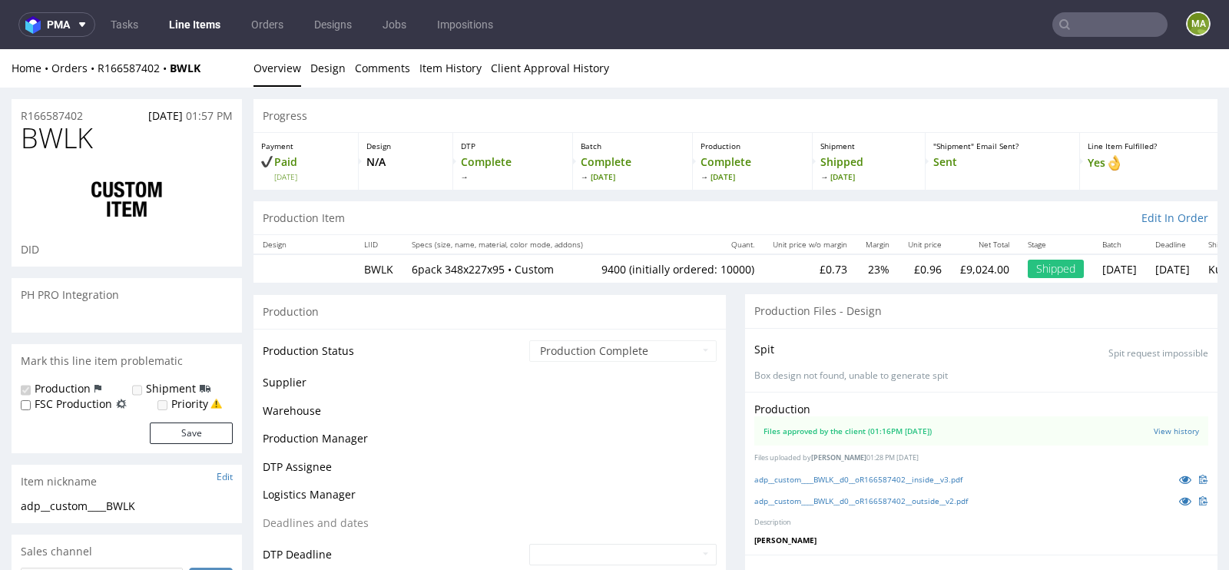
scroll to position [870, 0]
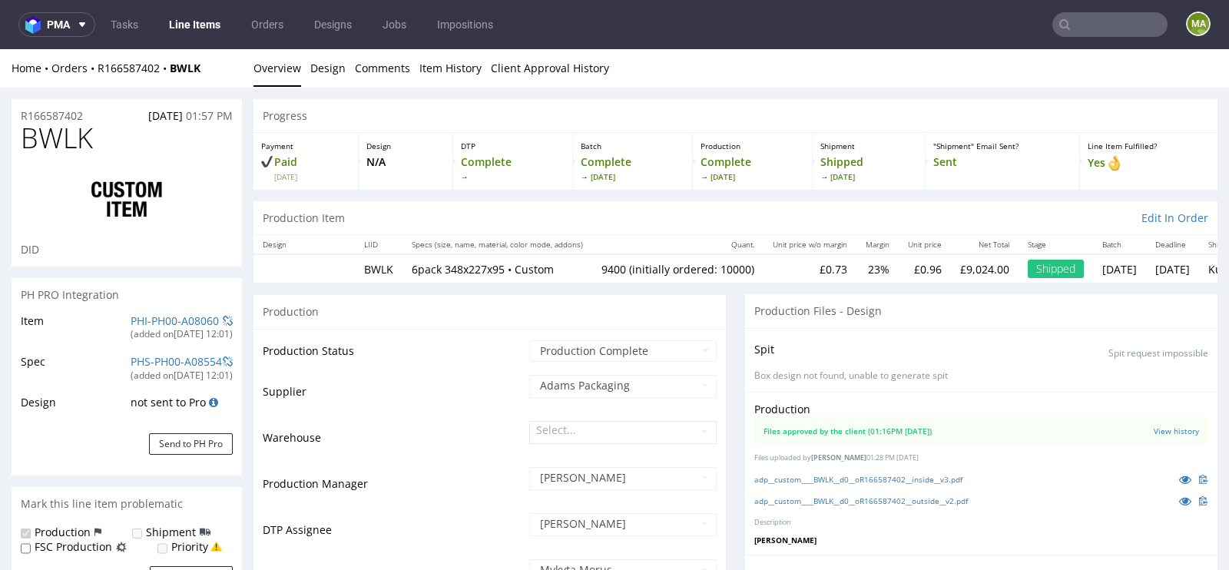
select select "in_progress"
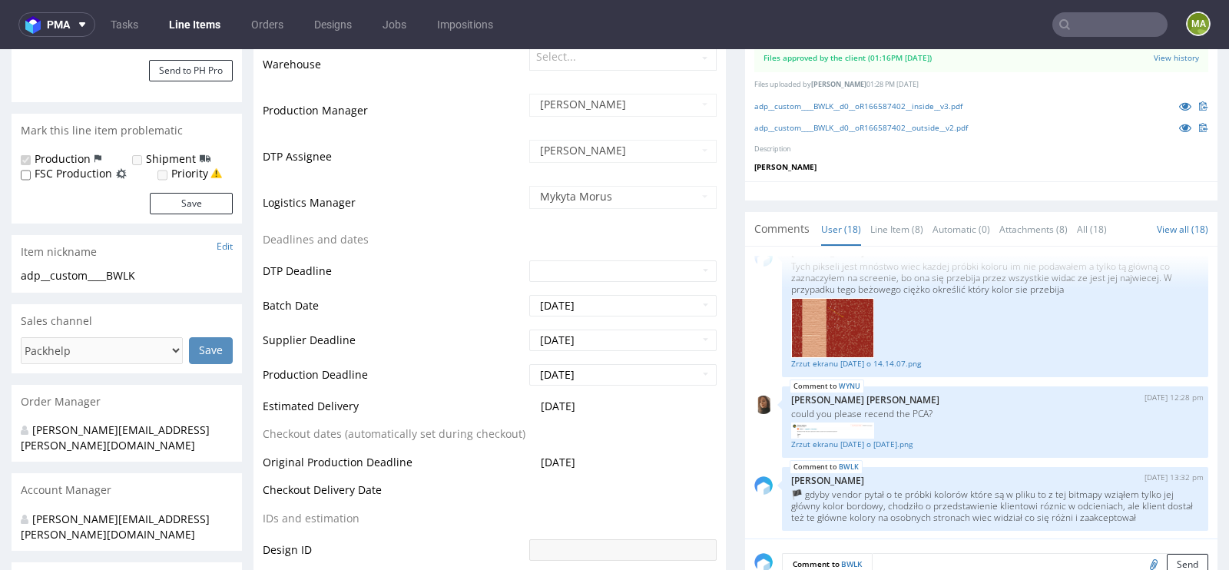
scroll to position [349, 0]
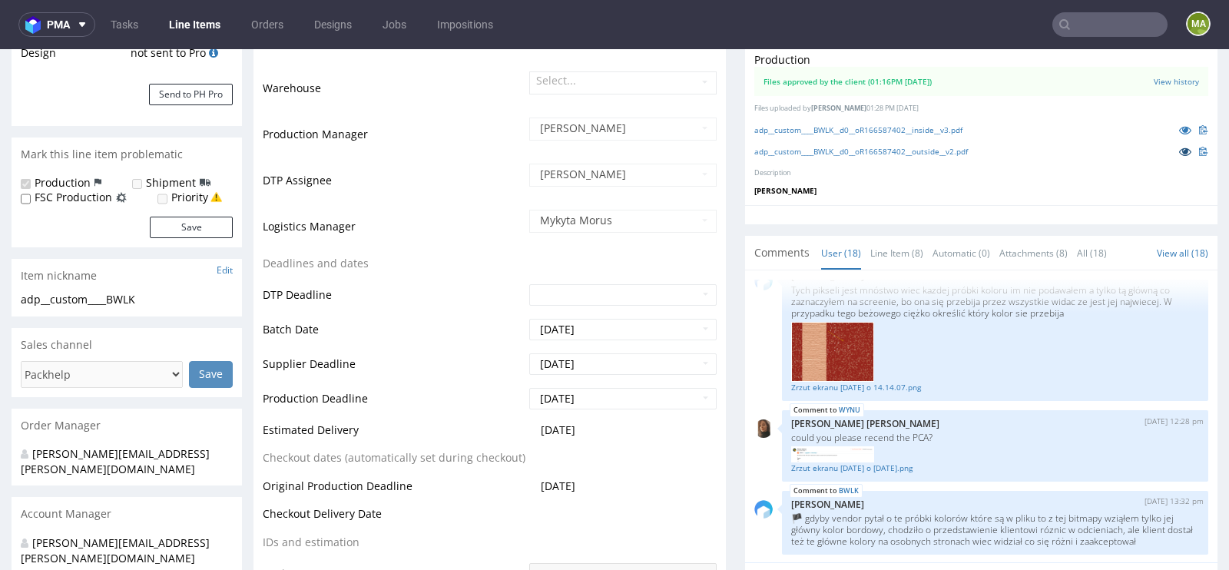
click at [1179, 147] on icon at bounding box center [1185, 151] width 12 height 11
click at [1179, 127] on icon at bounding box center [1185, 129] width 12 height 11
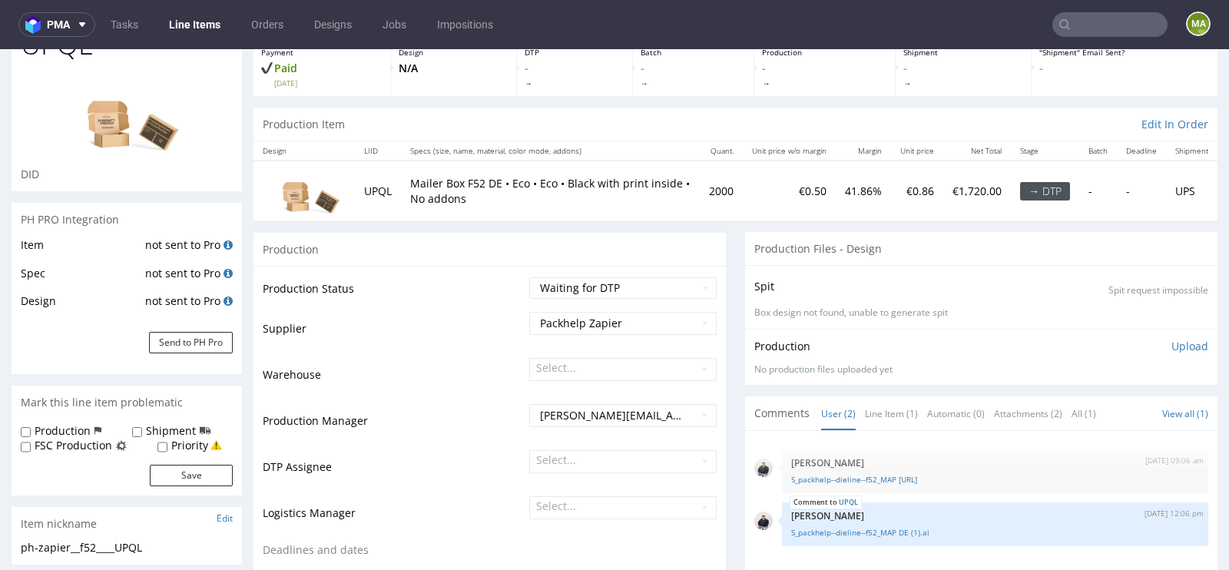
scroll to position [128, 0]
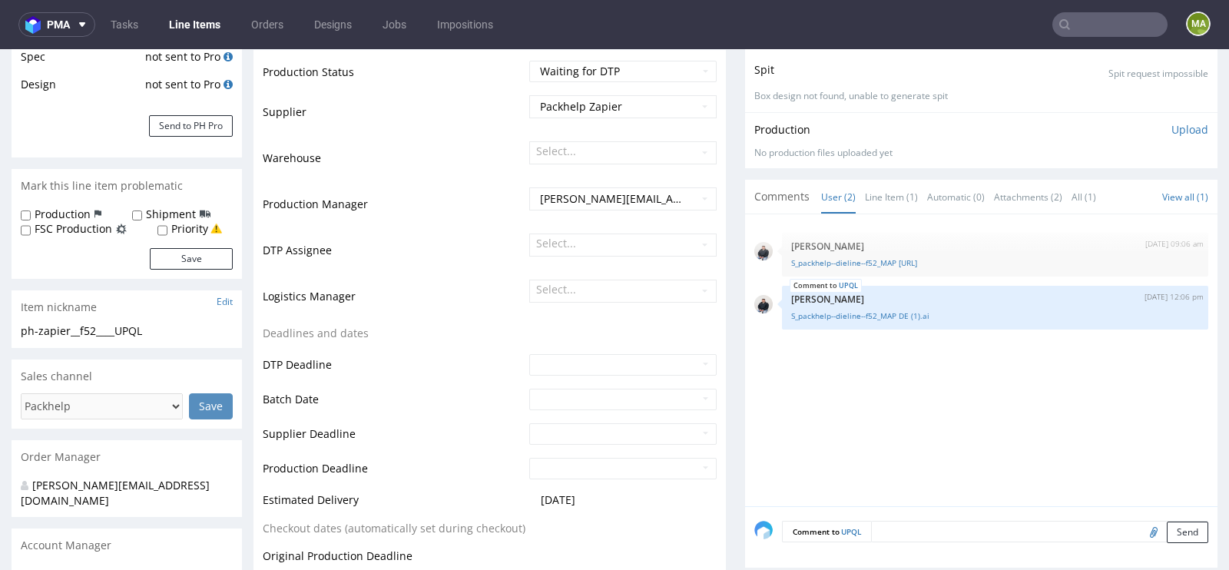
scroll to position [355, 0]
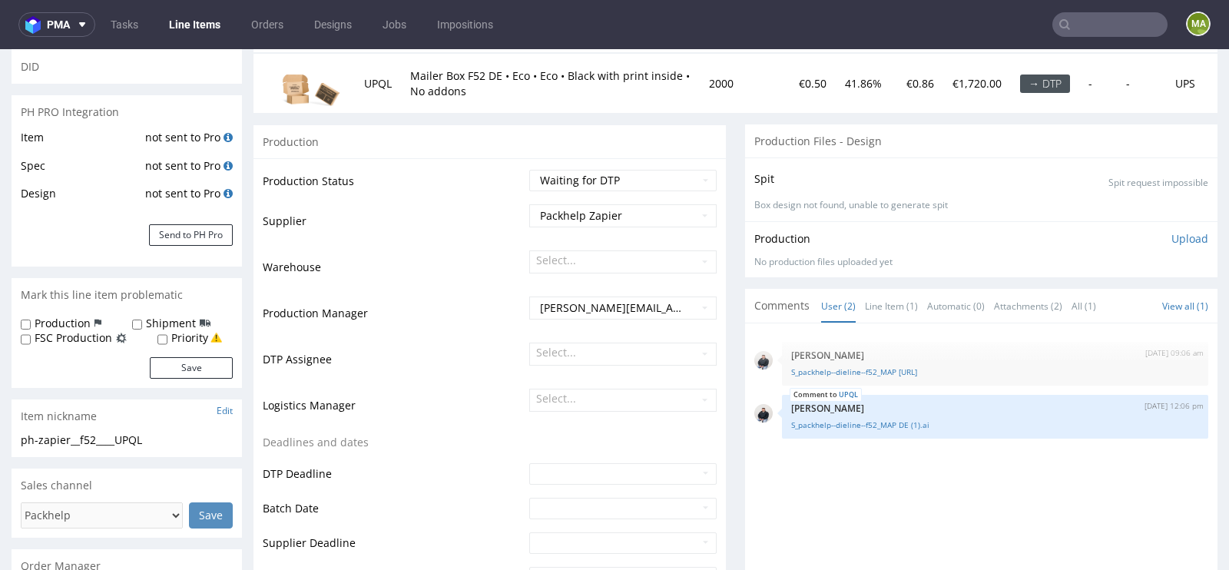
scroll to position [272, 0]
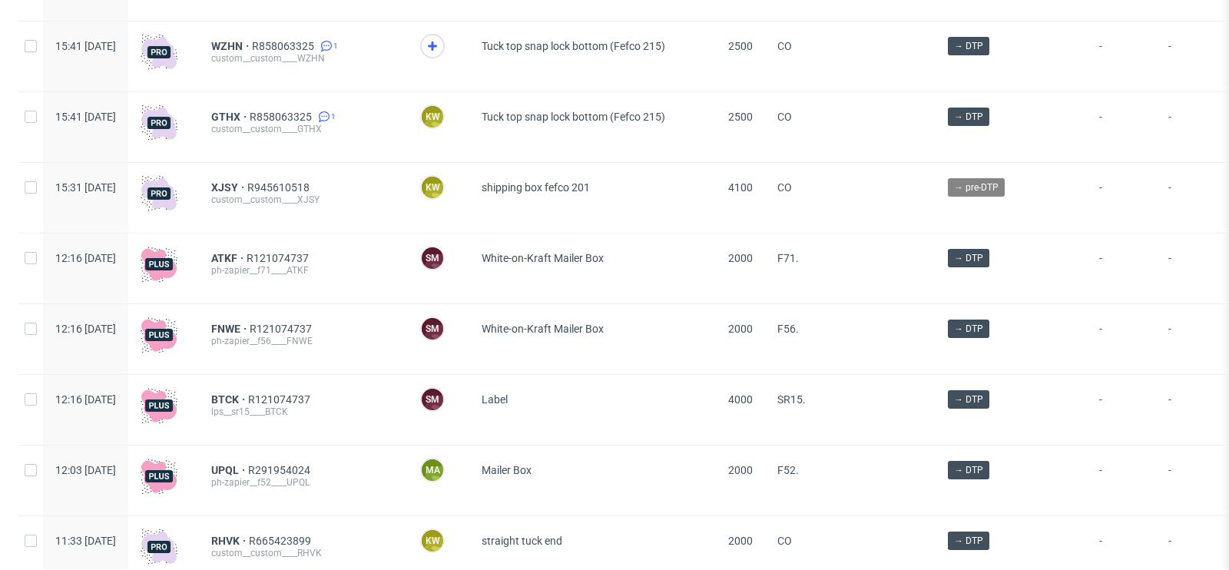
scroll to position [849, 0]
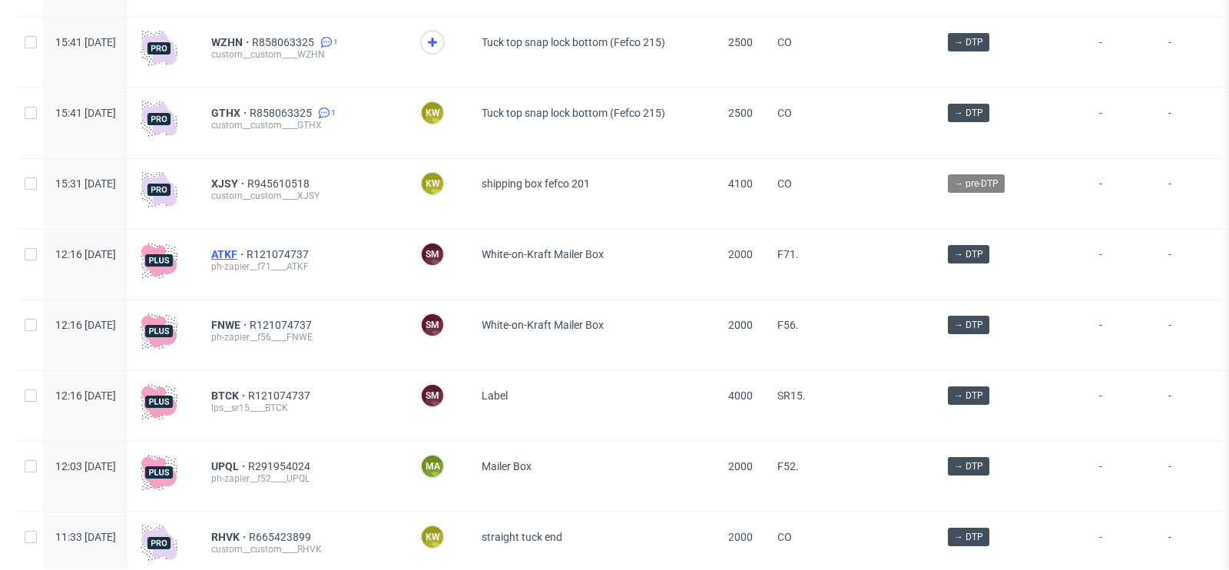
click at [246, 254] on span "ATKF" at bounding box center [228, 254] width 35 height 12
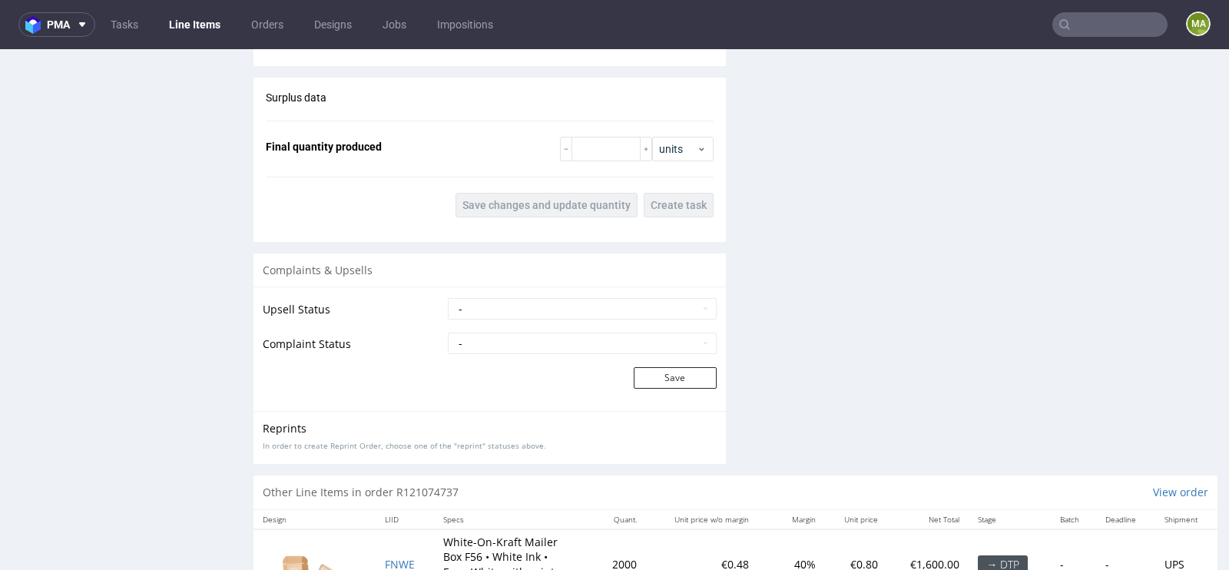
scroll to position [2277, 0]
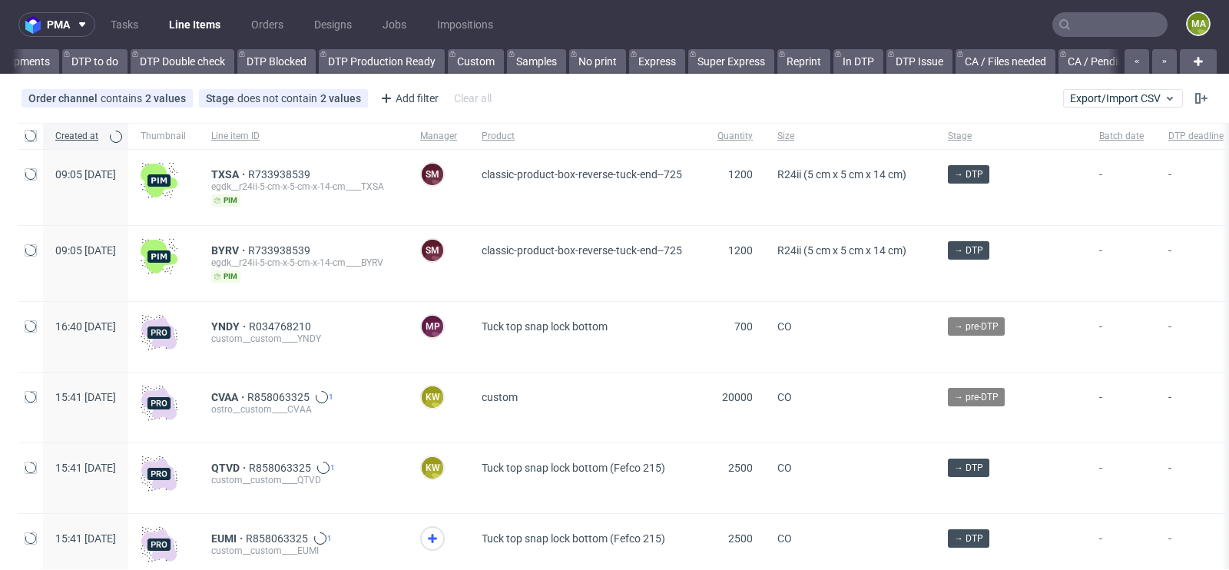
scroll to position [0, 1736]
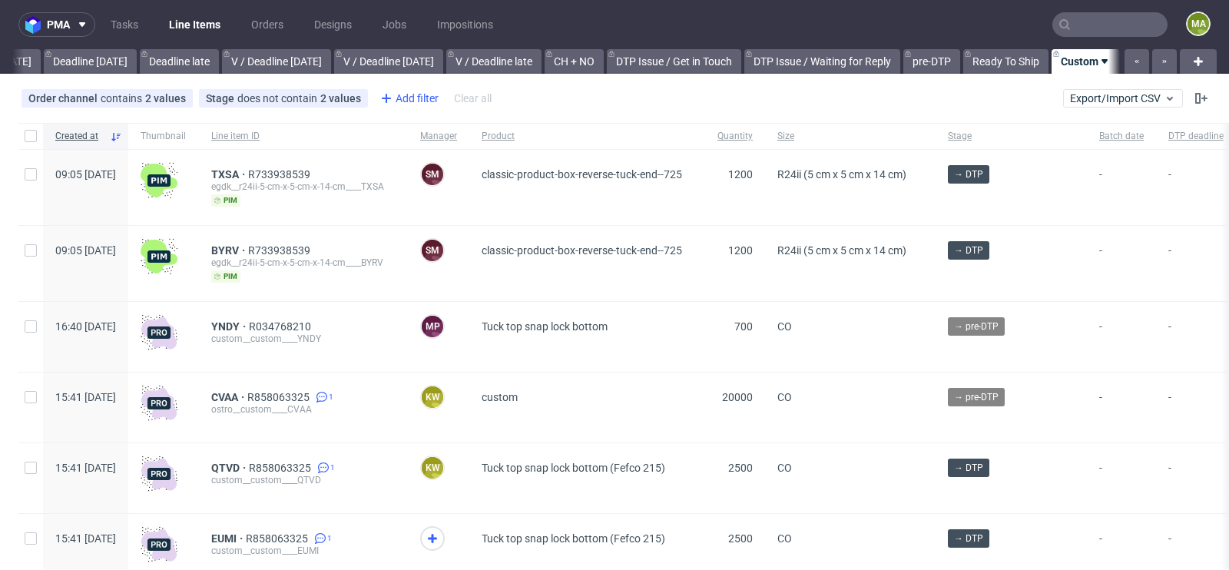
click at [405, 98] on div "Add filter" at bounding box center [408, 98] width 68 height 25
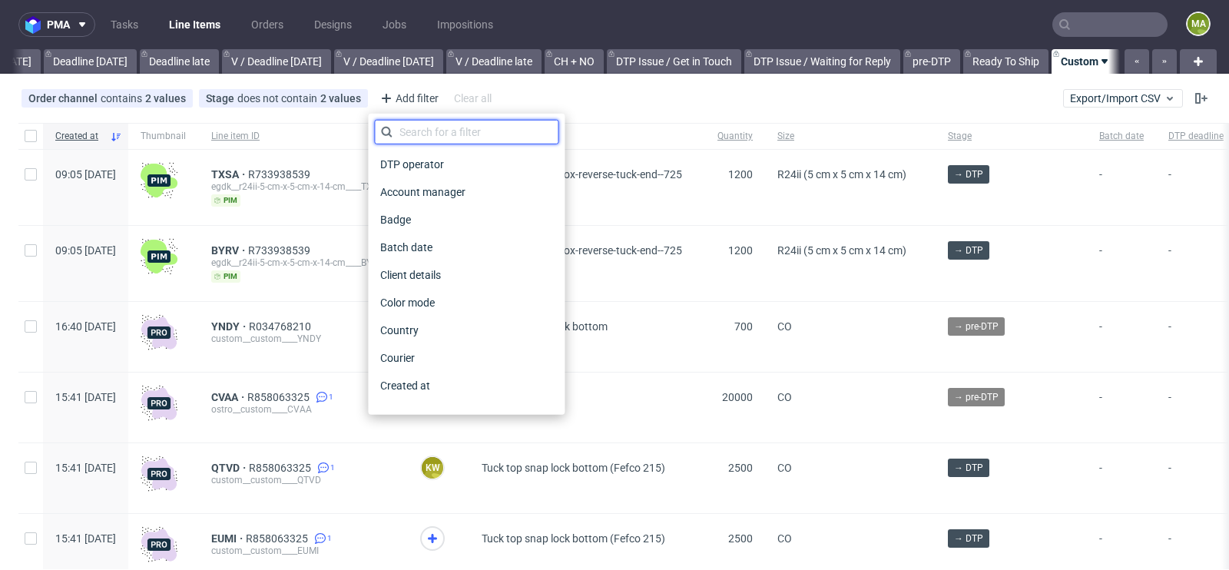
click at [421, 128] on input "text" at bounding box center [466, 132] width 184 height 25
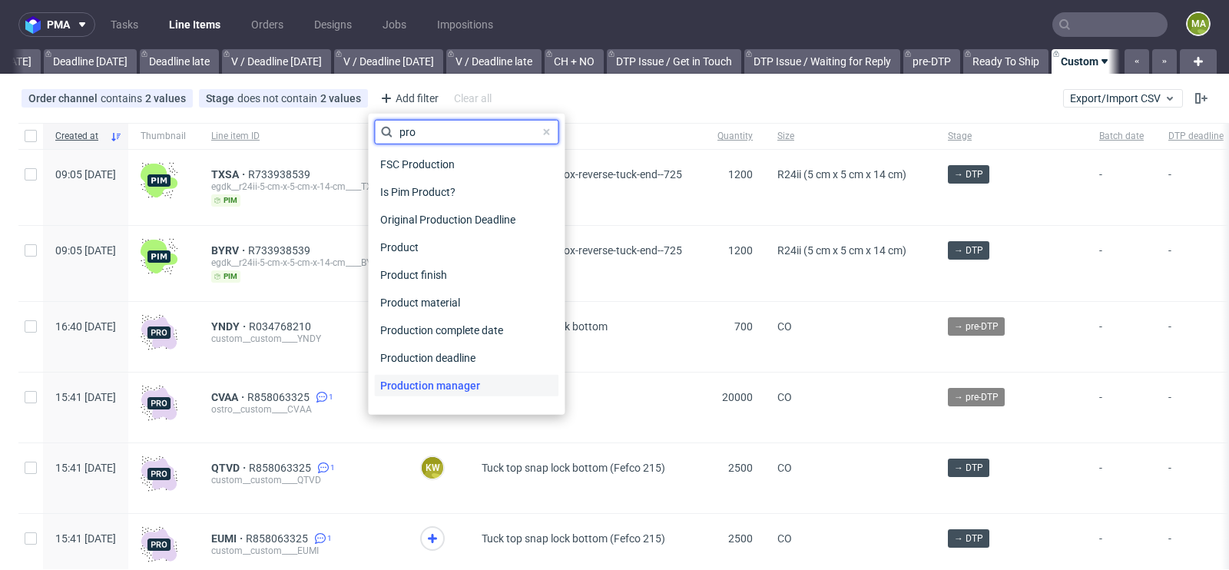
type input "pro"
click at [446, 380] on span "Production manager" at bounding box center [430, 386] width 112 height 22
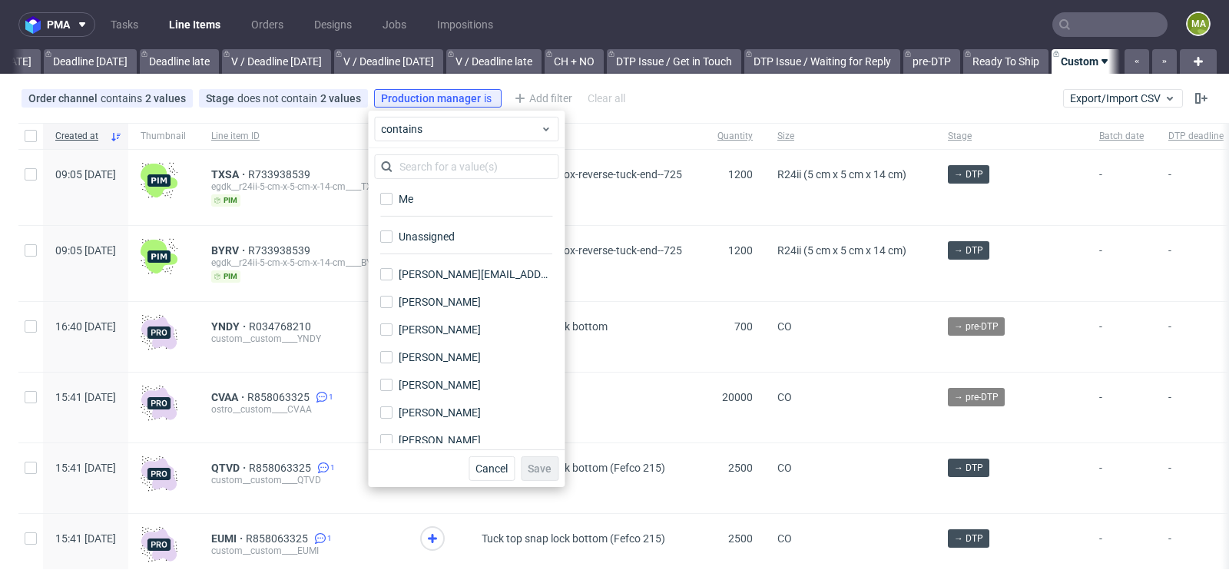
click at [436, 187] on div "Me" at bounding box center [466, 204] width 184 height 38
click at [433, 203] on label "Me" at bounding box center [466, 199] width 184 height 22
click at [392, 203] on input "Me" at bounding box center [386, 199] width 12 height 12
checkbox input "true"
click at [528, 468] on button "Save" at bounding box center [540, 468] width 38 height 25
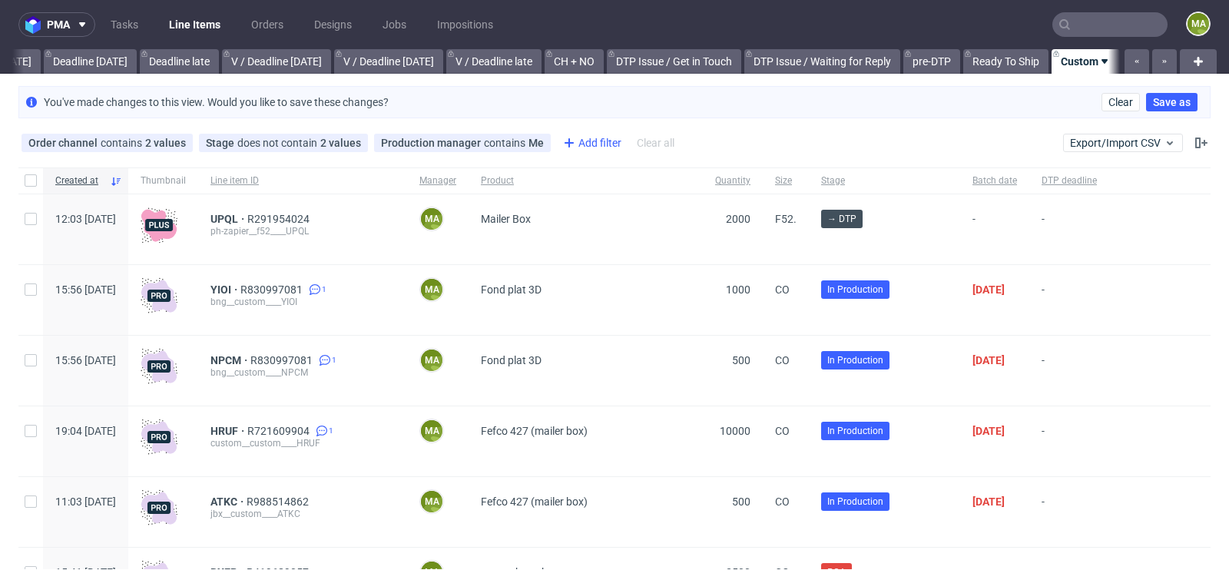
click at [577, 137] on div "Add filter" at bounding box center [591, 143] width 68 height 25
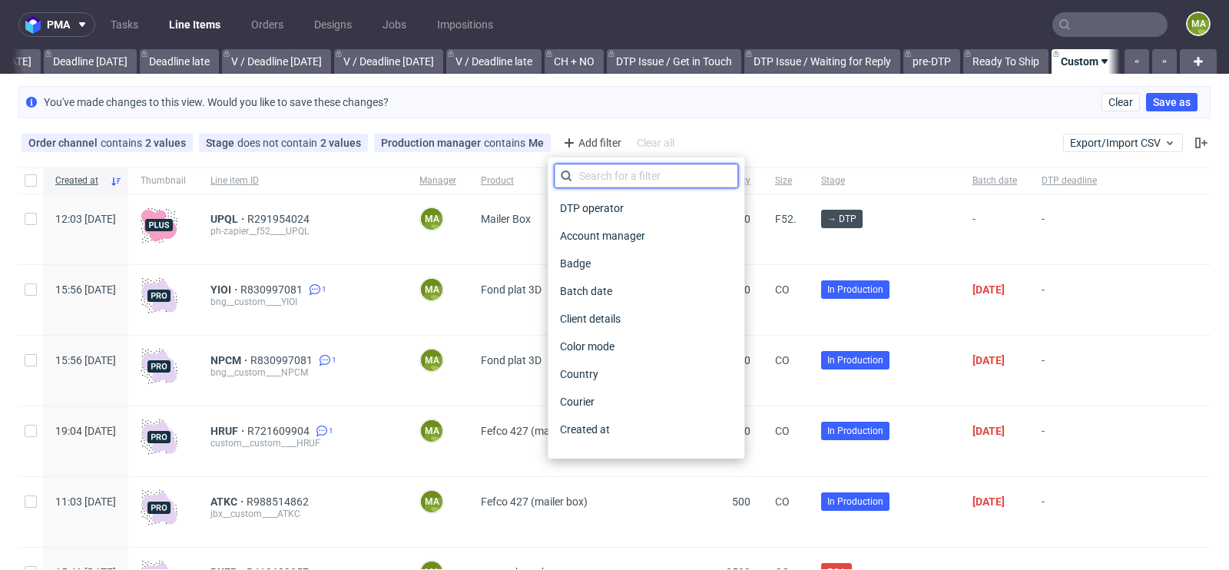
click at [597, 173] on input "text" at bounding box center [646, 176] width 184 height 25
type input "pro"
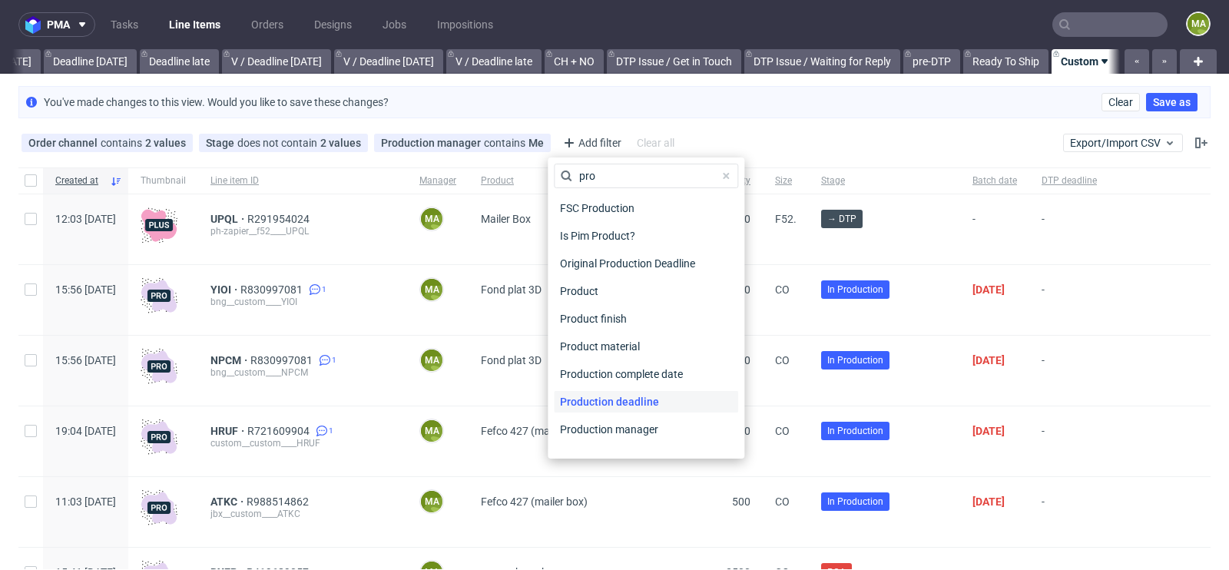
click at [603, 406] on span "Production deadline" at bounding box center [609, 402] width 111 height 22
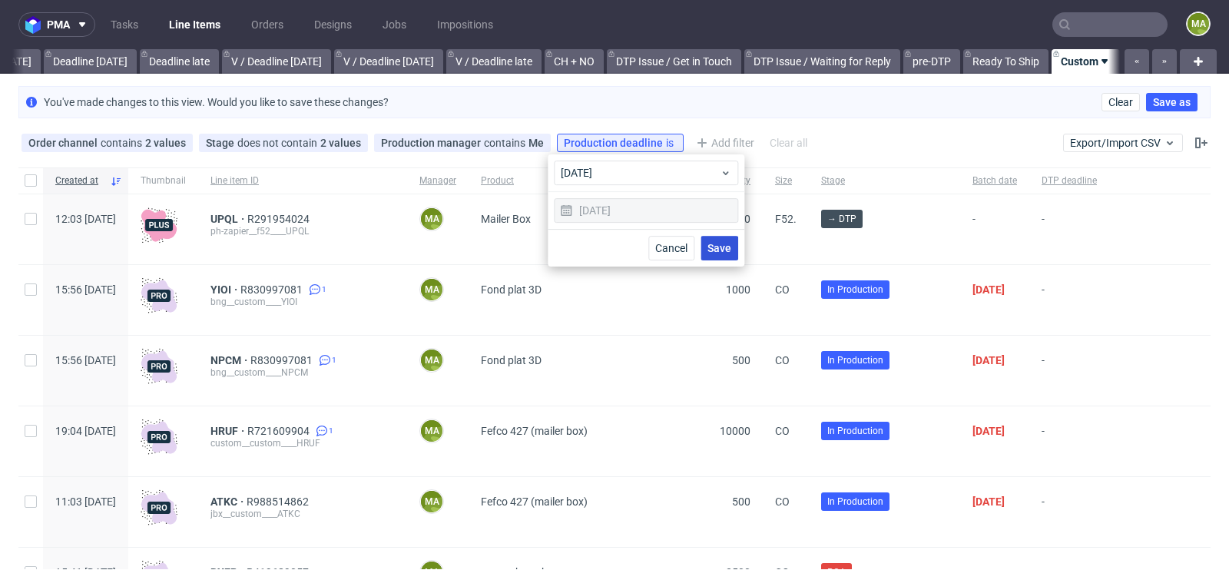
click at [711, 249] on span "Save" at bounding box center [719, 248] width 24 height 11
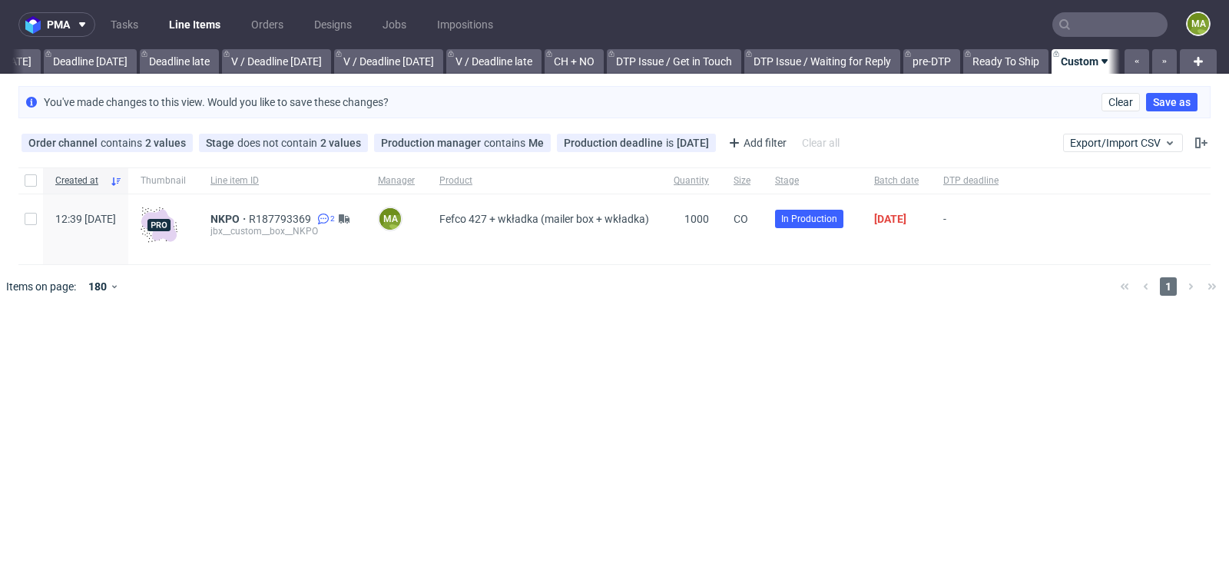
scroll to position [0, 1722]
click at [249, 220] on span "NKPO" at bounding box center [229, 219] width 38 height 12
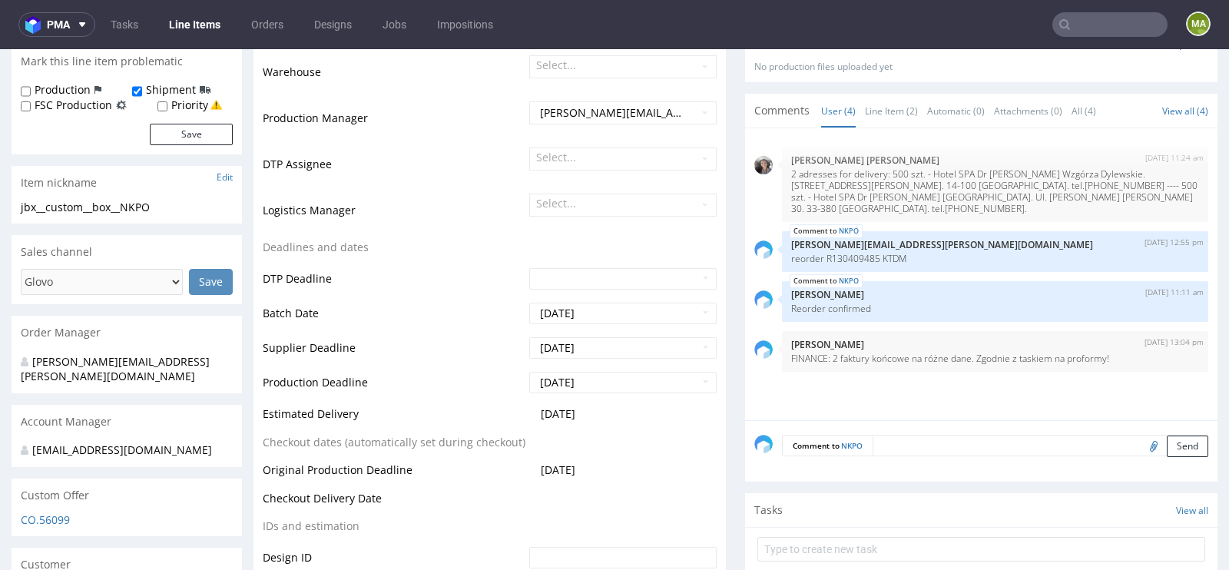
scroll to position [432, 0]
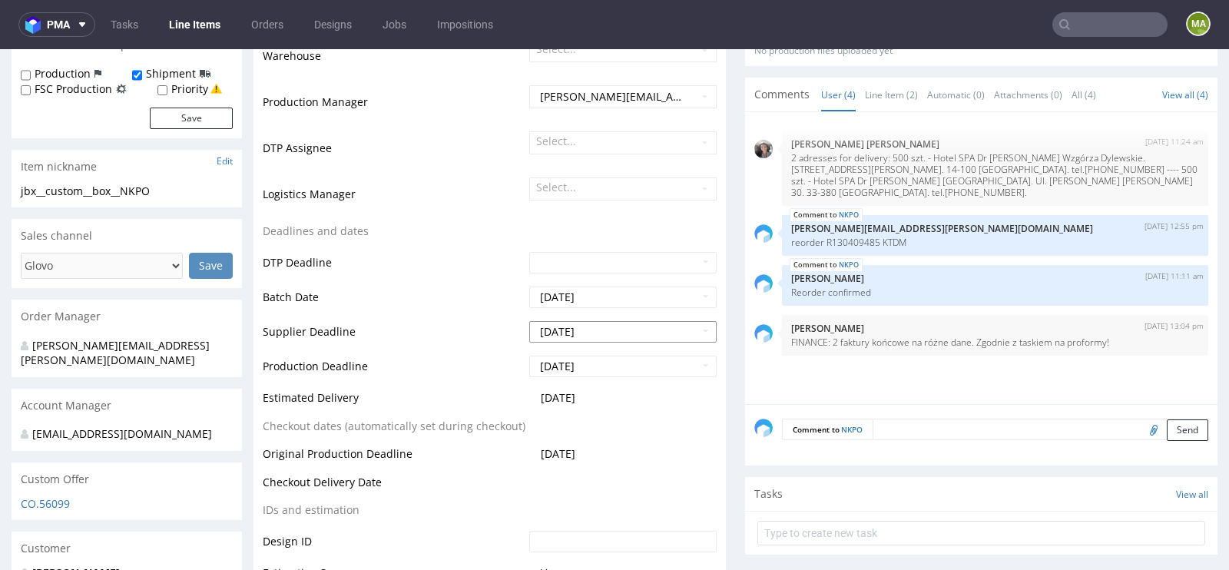
click at [577, 325] on input "2025-08-07" at bounding box center [622, 332] width 187 height 22
click at [404, 298] on td "Batch Date" at bounding box center [394, 302] width 263 height 35
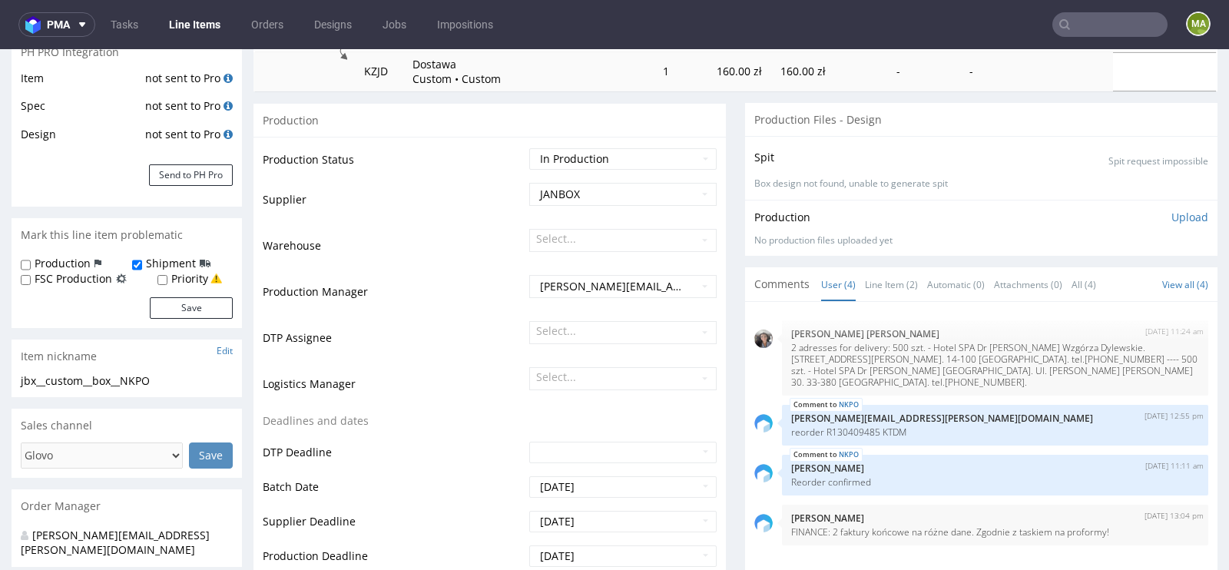
scroll to position [0, 0]
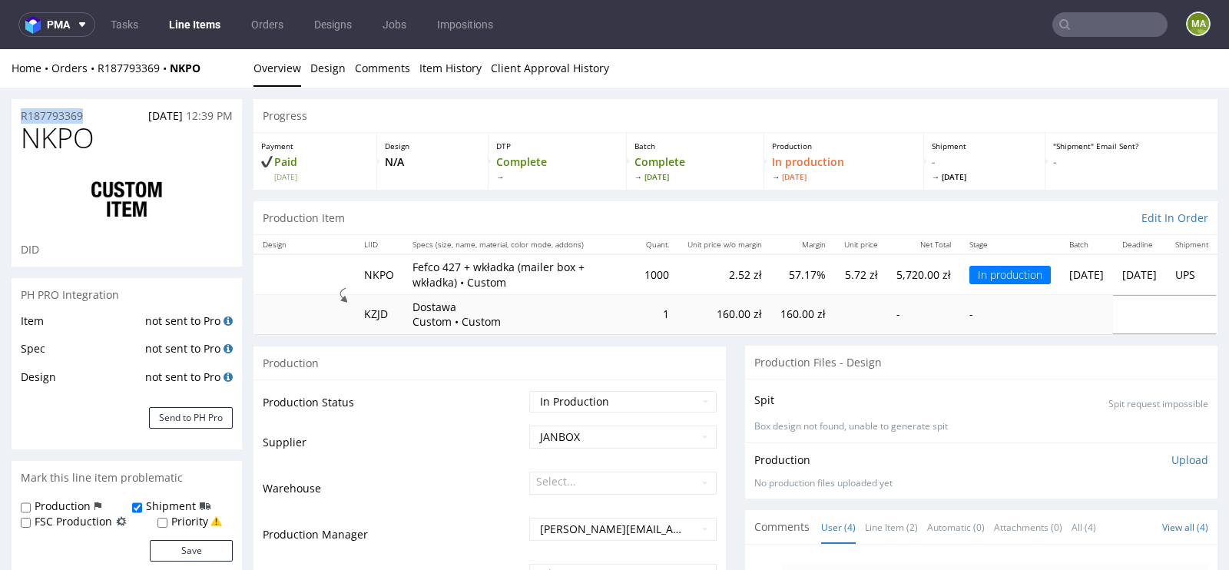
drag, startPoint x: 89, startPoint y: 110, endPoint x: 0, endPoint y: 110, distance: 89.1
copy p "R187793369"
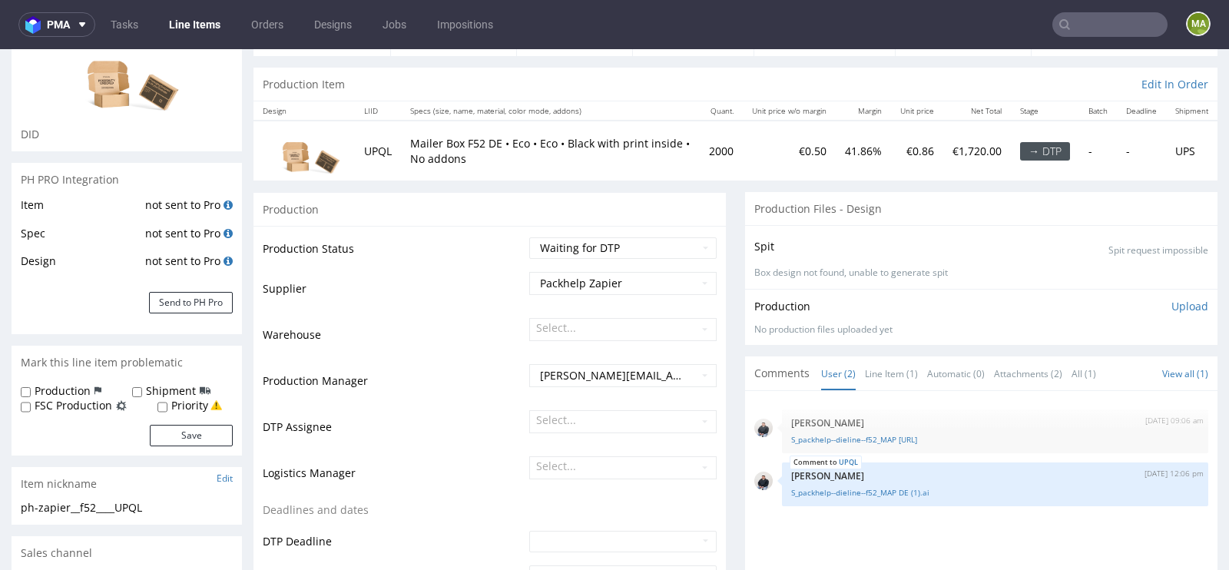
scroll to position [194, 0]
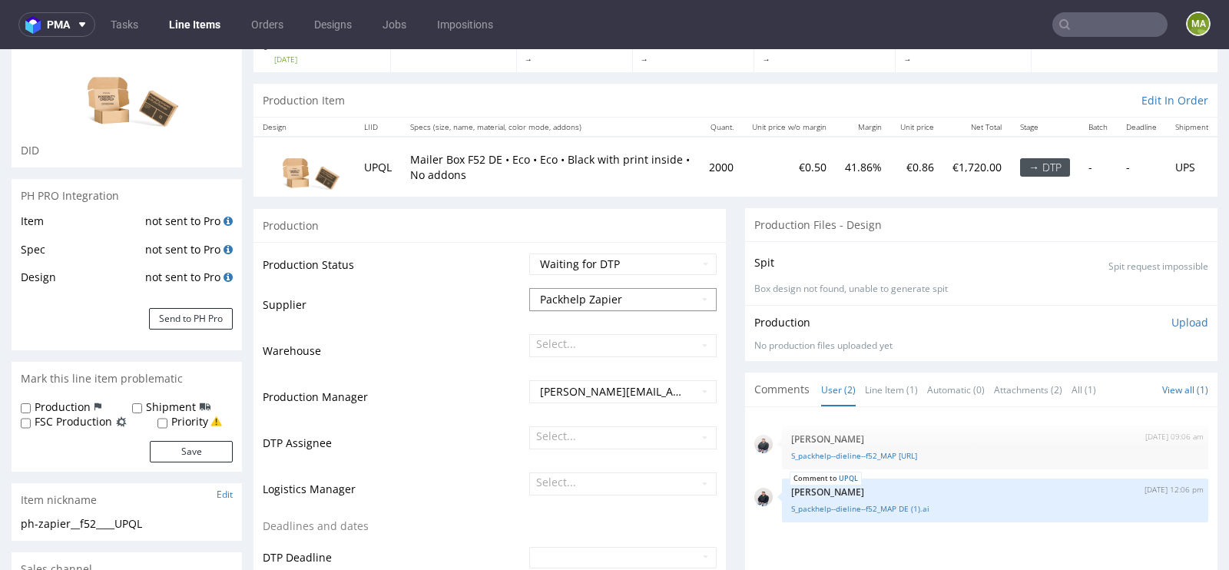
scroll to position [136, 0]
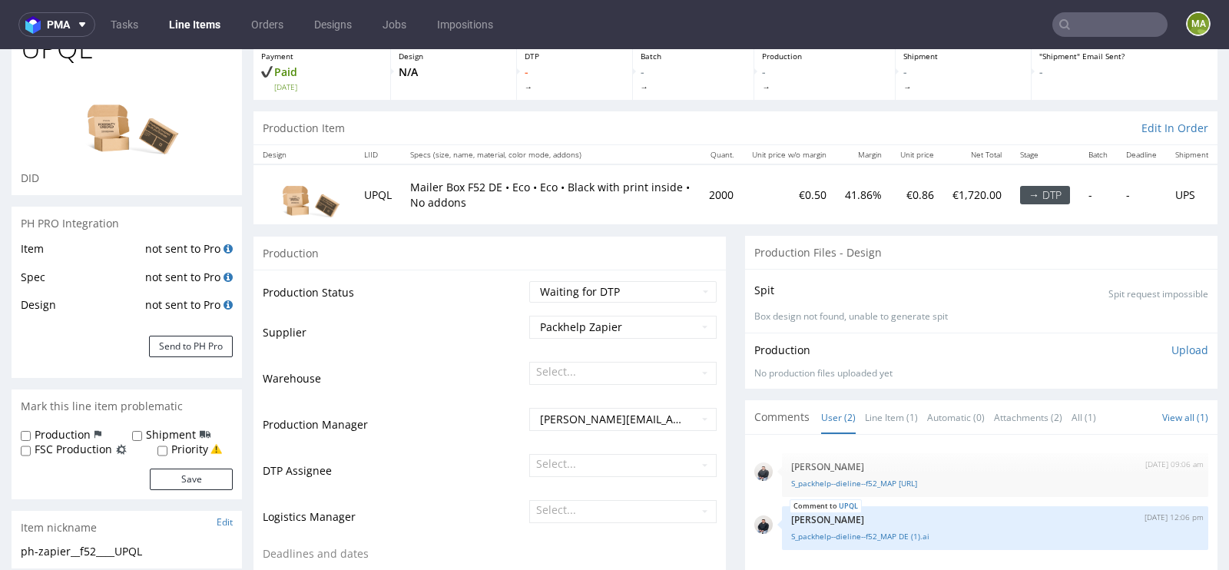
scroll to position [126, 0]
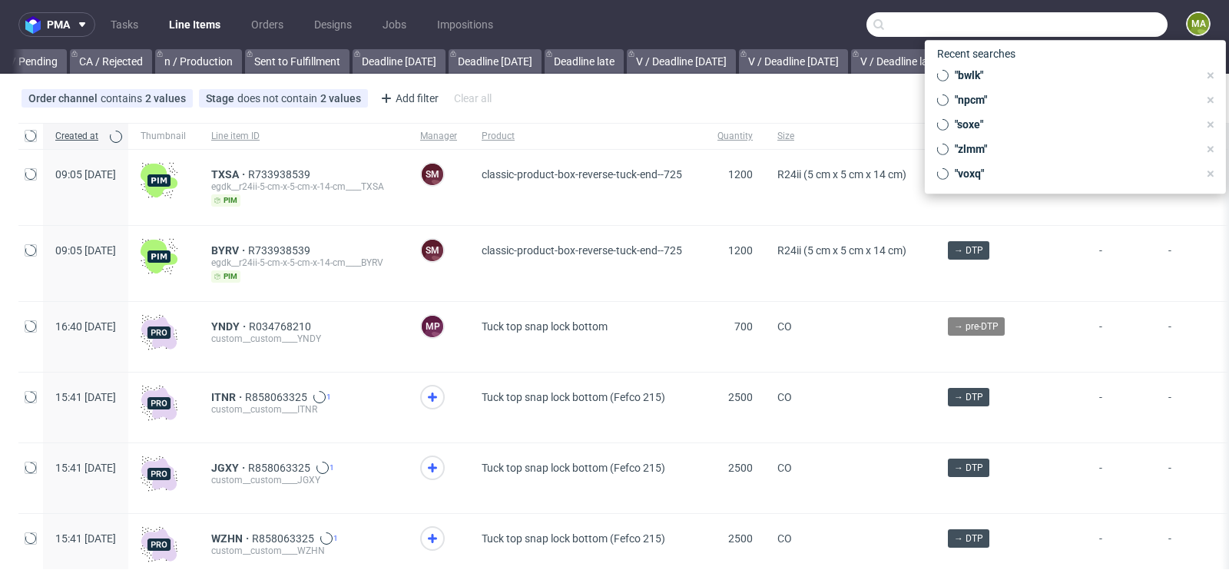
click at [1069, 22] on input "text" at bounding box center [1016, 24] width 301 height 25
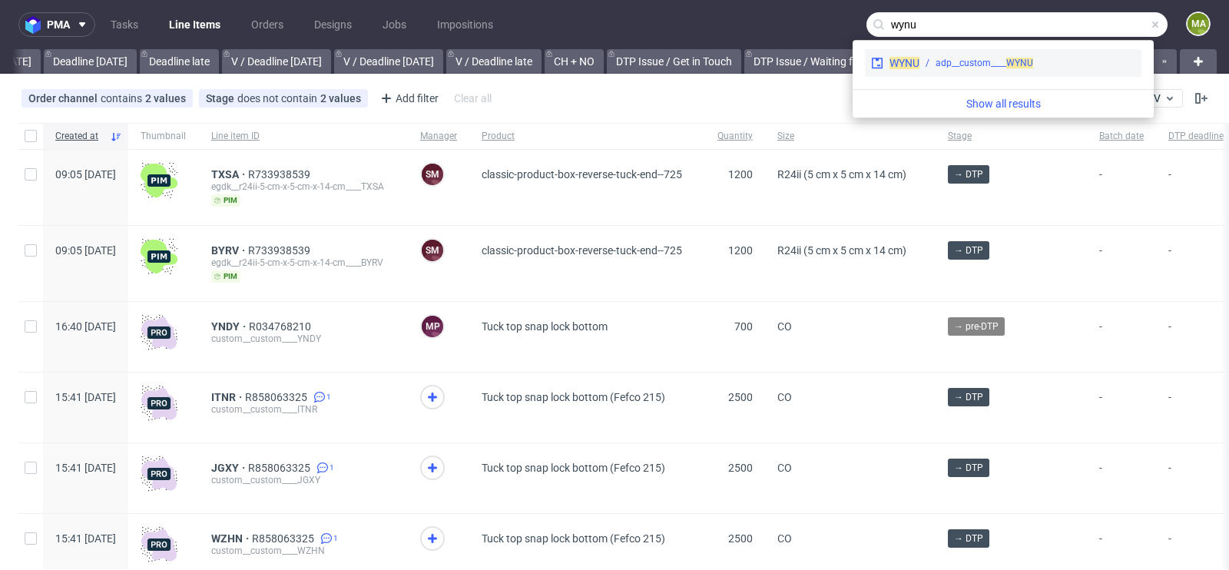
type input "wynu"
click at [948, 57] on div "adp__custom____ WYNU" at bounding box center [984, 63] width 98 height 14
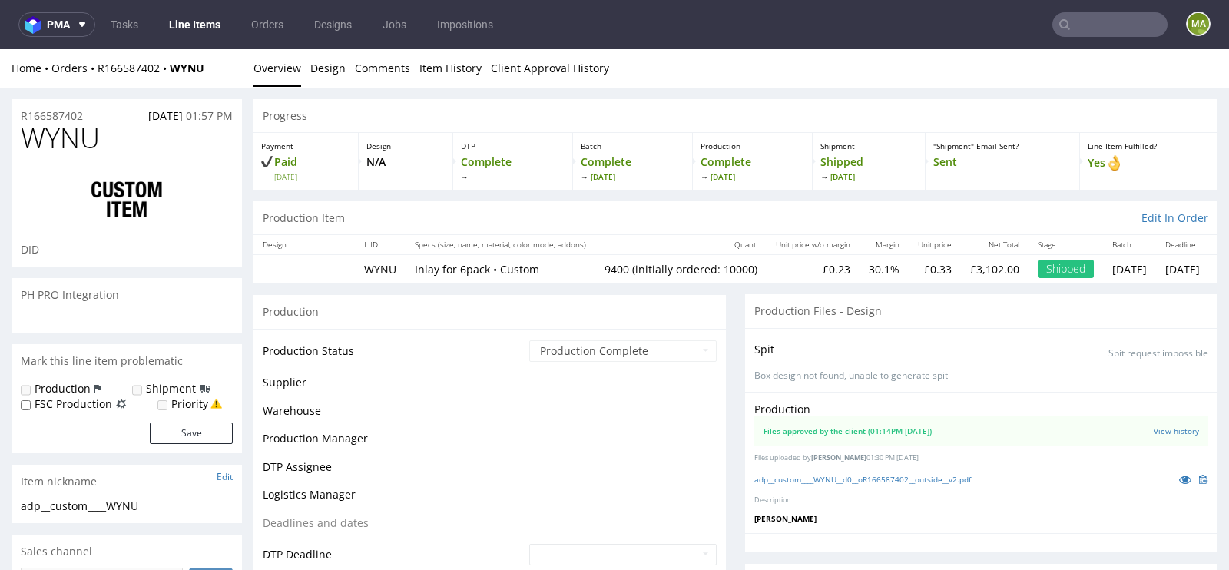
scroll to position [943, 0]
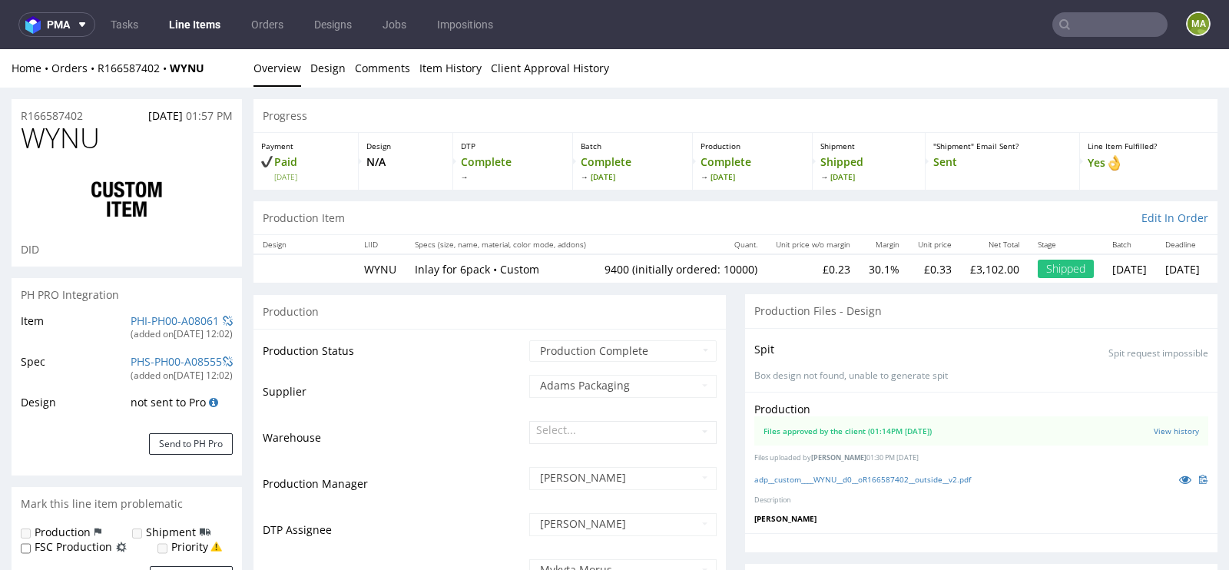
select select "in_progress"
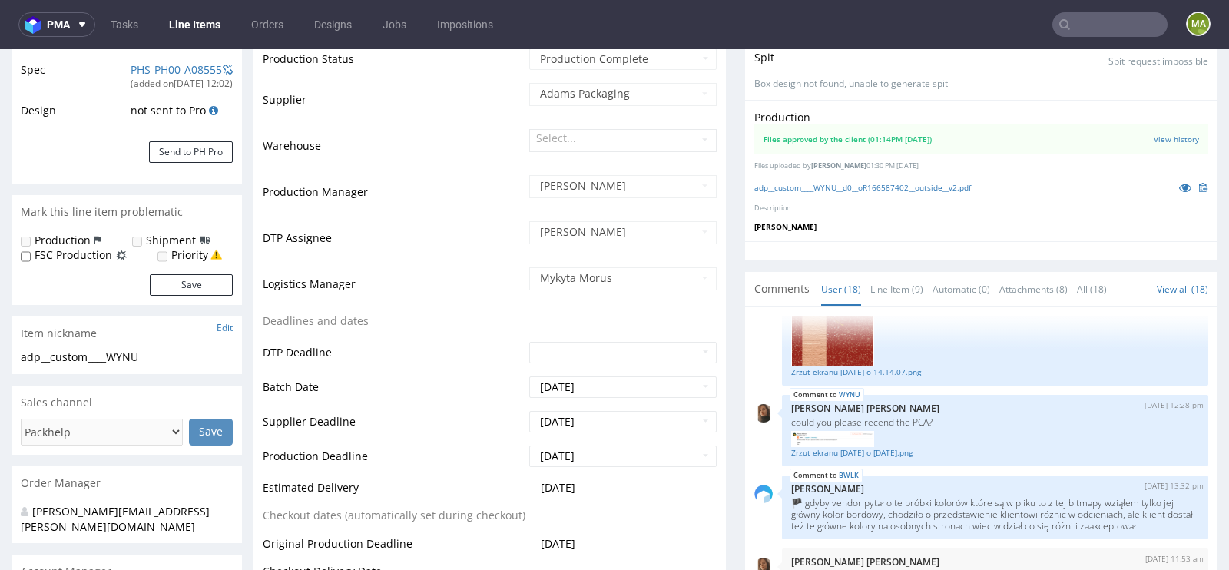
scroll to position [333, 0]
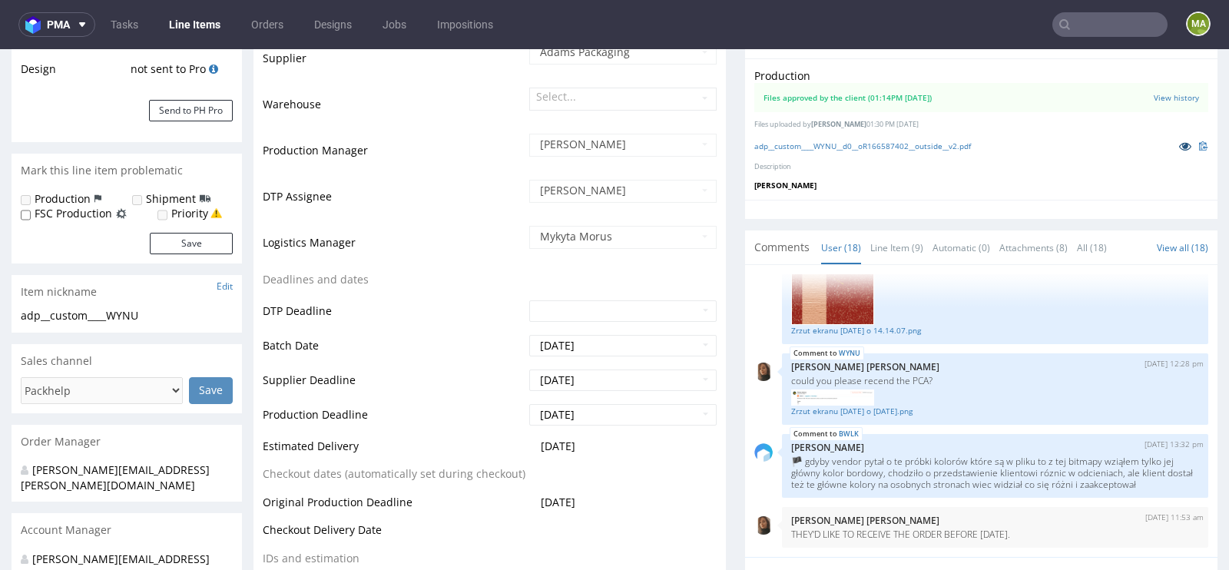
click at [1179, 145] on icon at bounding box center [1185, 146] width 12 height 11
click at [868, 143] on link "adp__custom____WYNU__d0__oR166587402__outside__v2.pdf" at bounding box center [862, 146] width 217 height 11
